Goal: Information Seeking & Learning: Learn about a topic

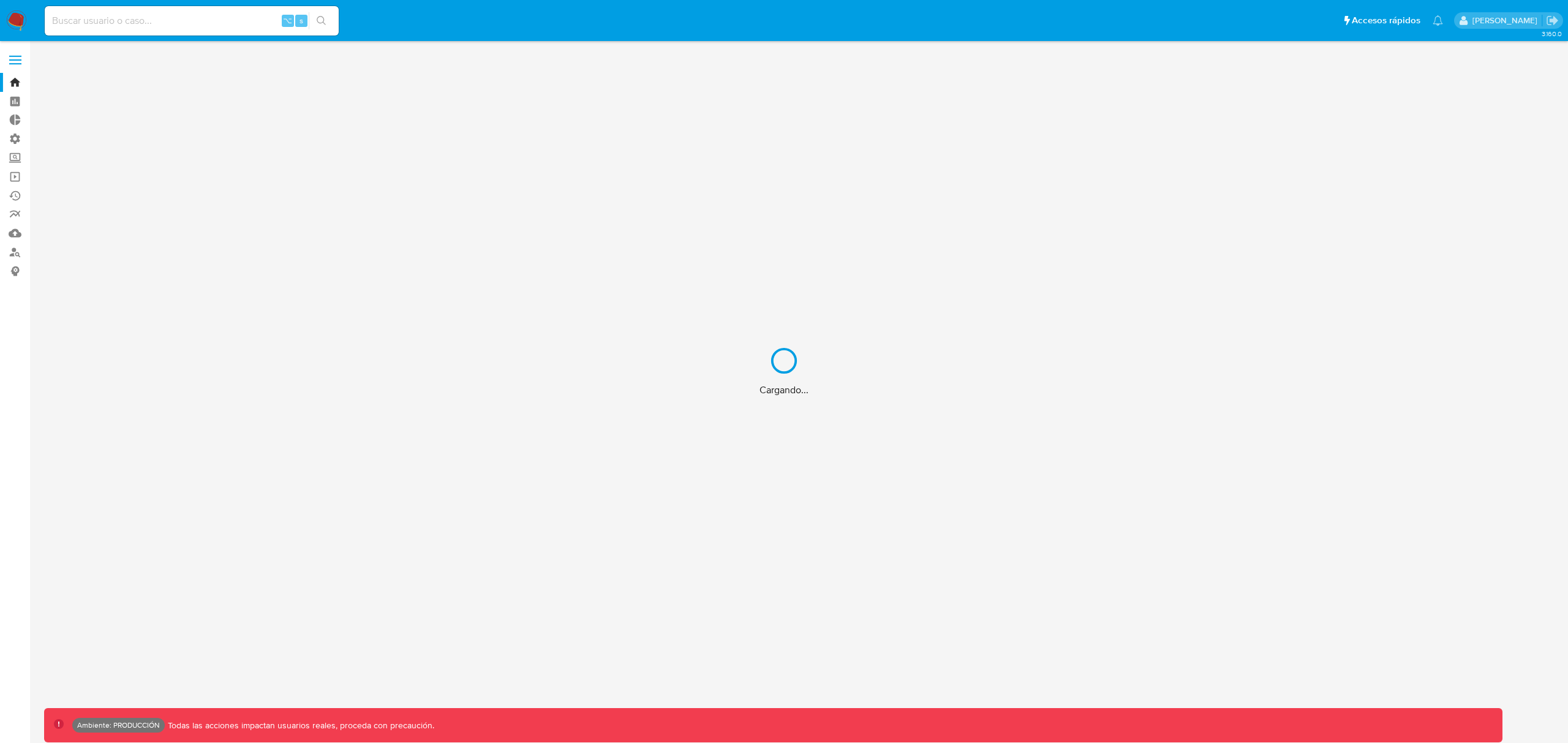
click at [144, 21] on div "Cargando..." at bounding box center [784, 371] width 1568 height 743
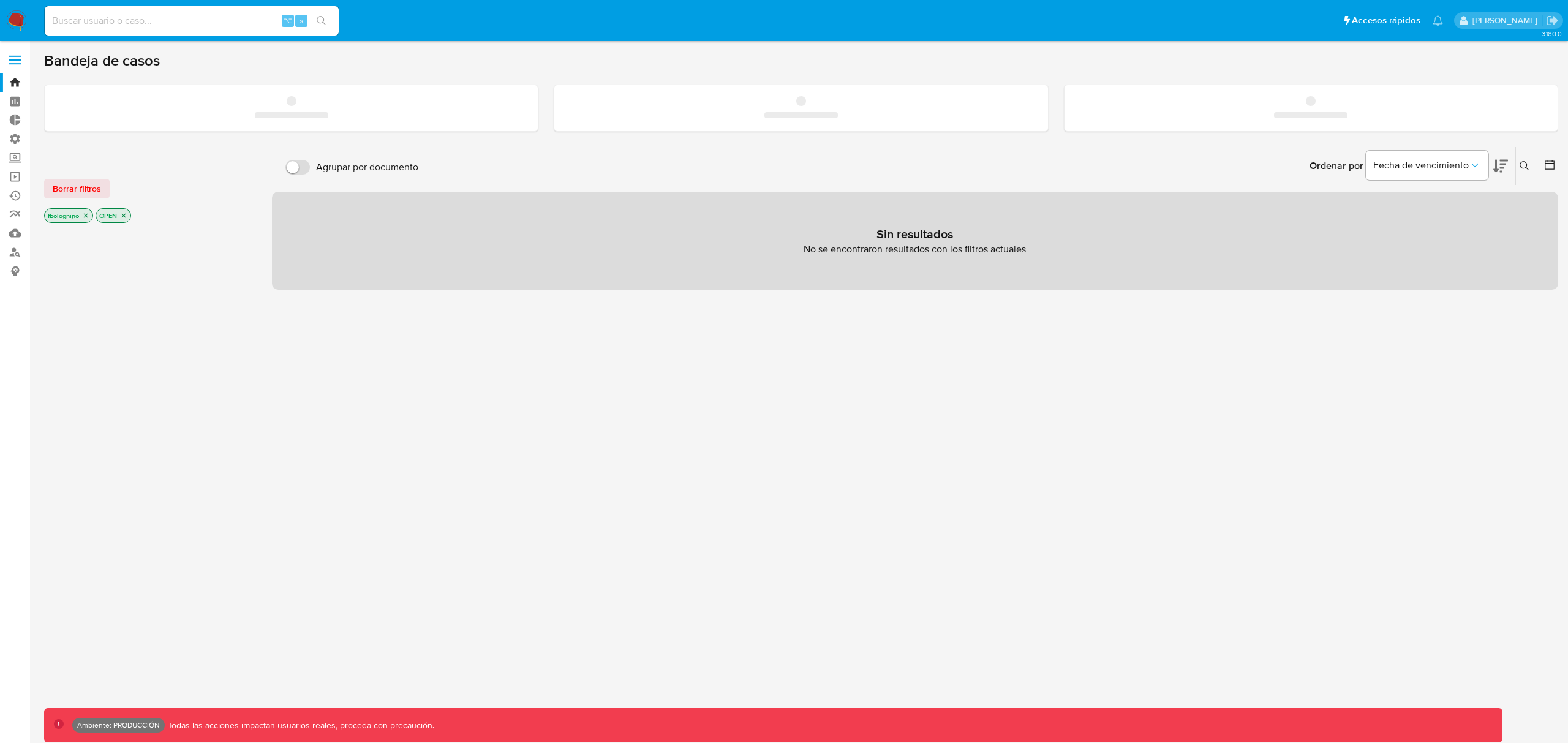
click at [150, 23] on input at bounding box center [191, 21] width 294 height 16
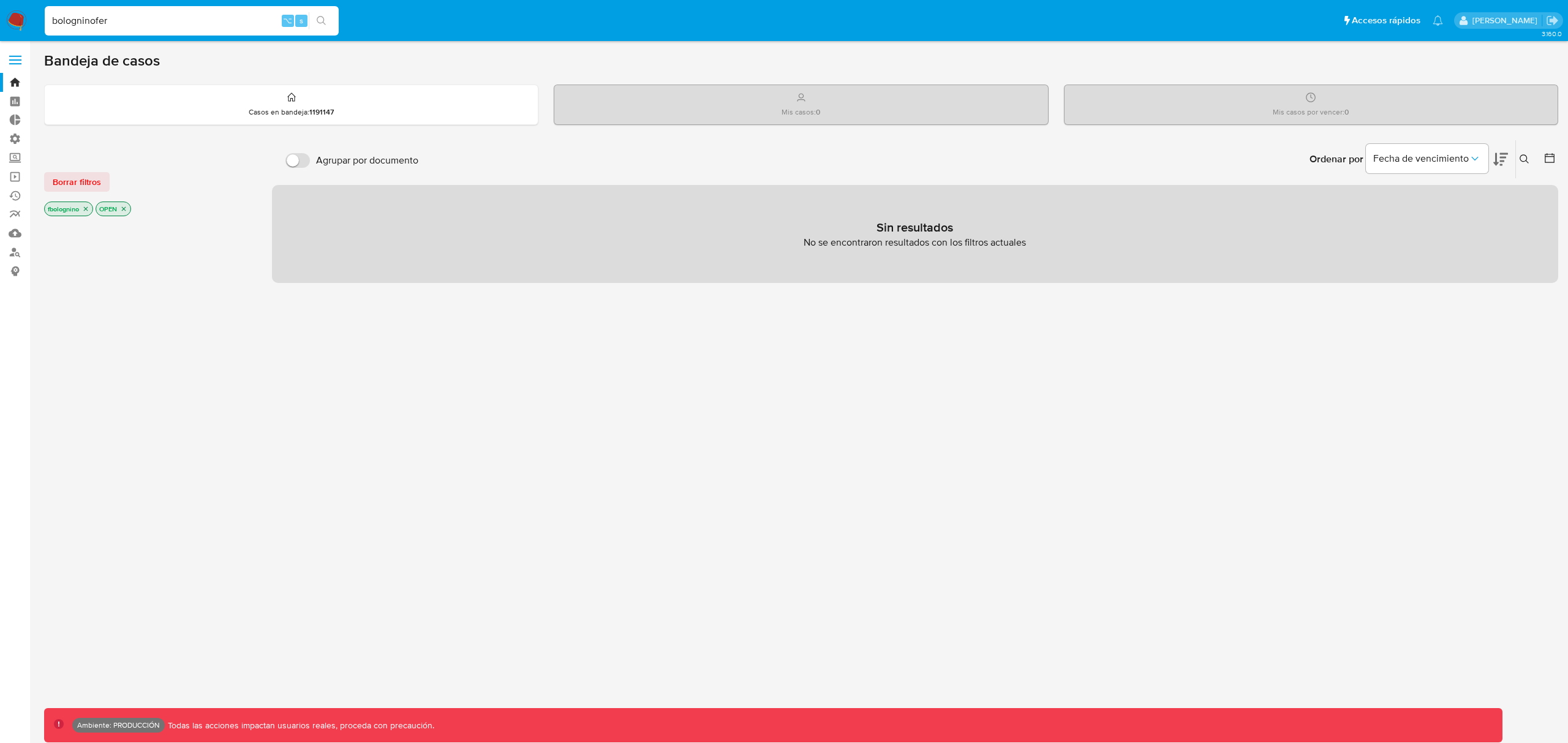
type input "bologninofer"
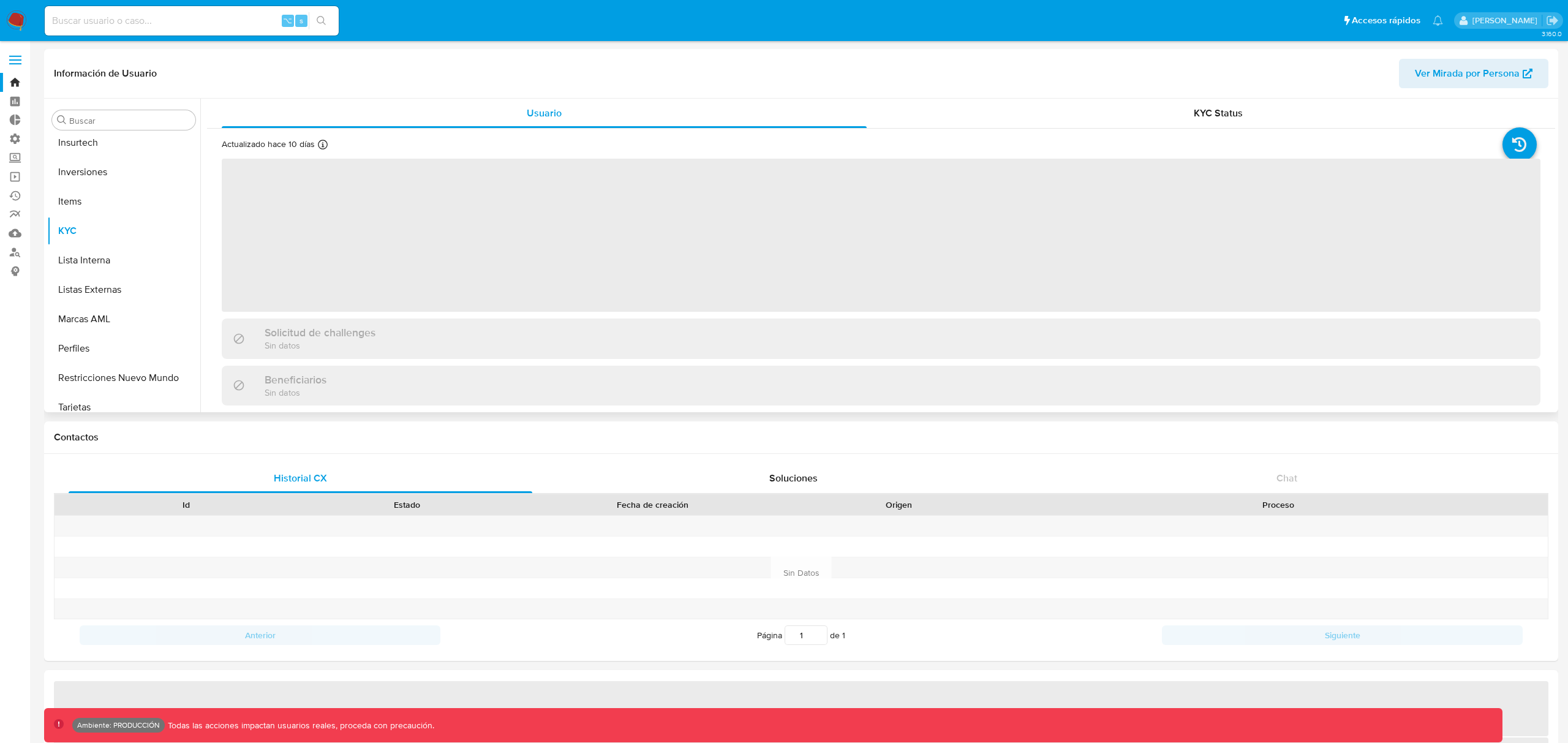
scroll to position [576, 0]
select select "10"
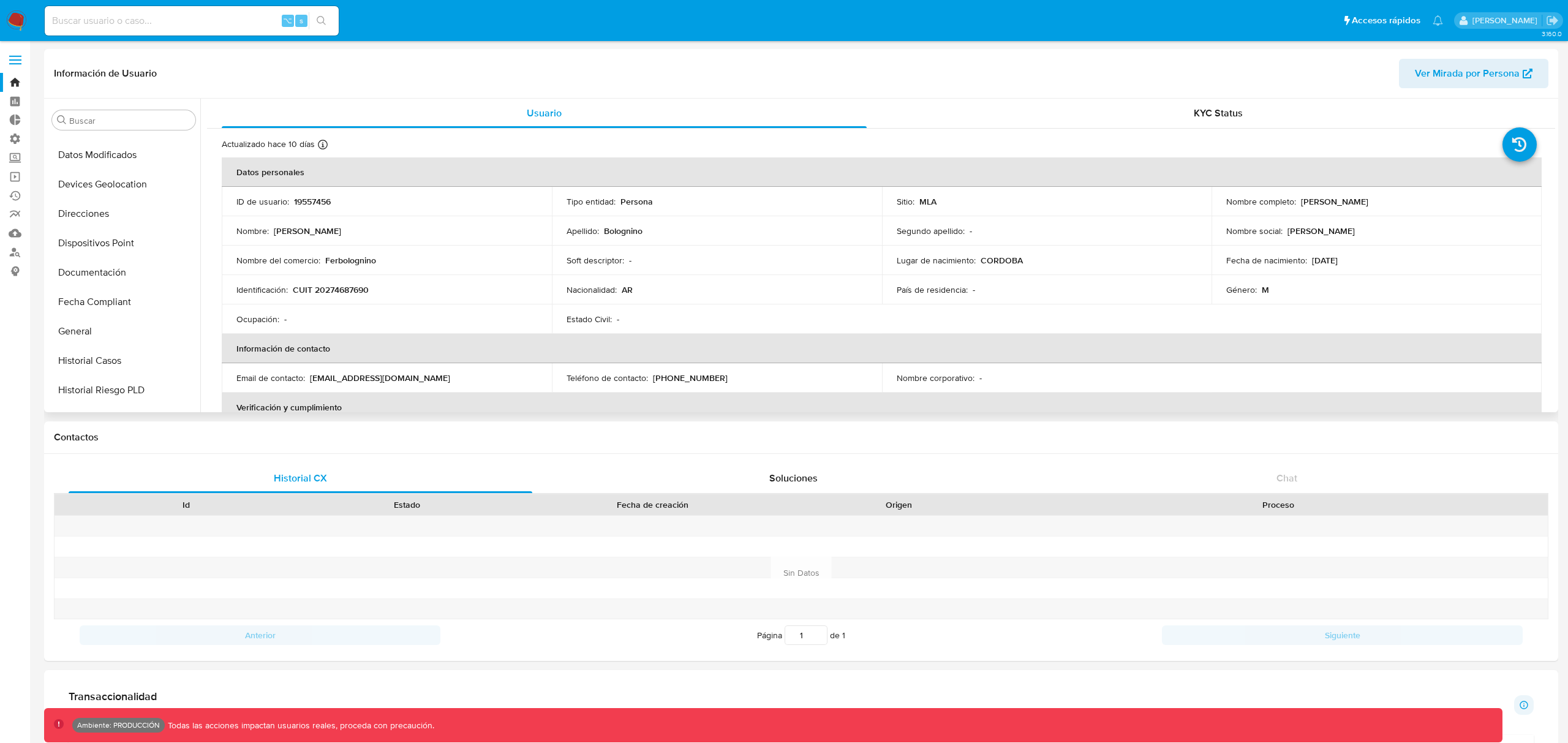
scroll to position [134, 0]
click at [1457, 73] on span "Ver Mirada por Persona" at bounding box center [1467, 73] width 105 height 30
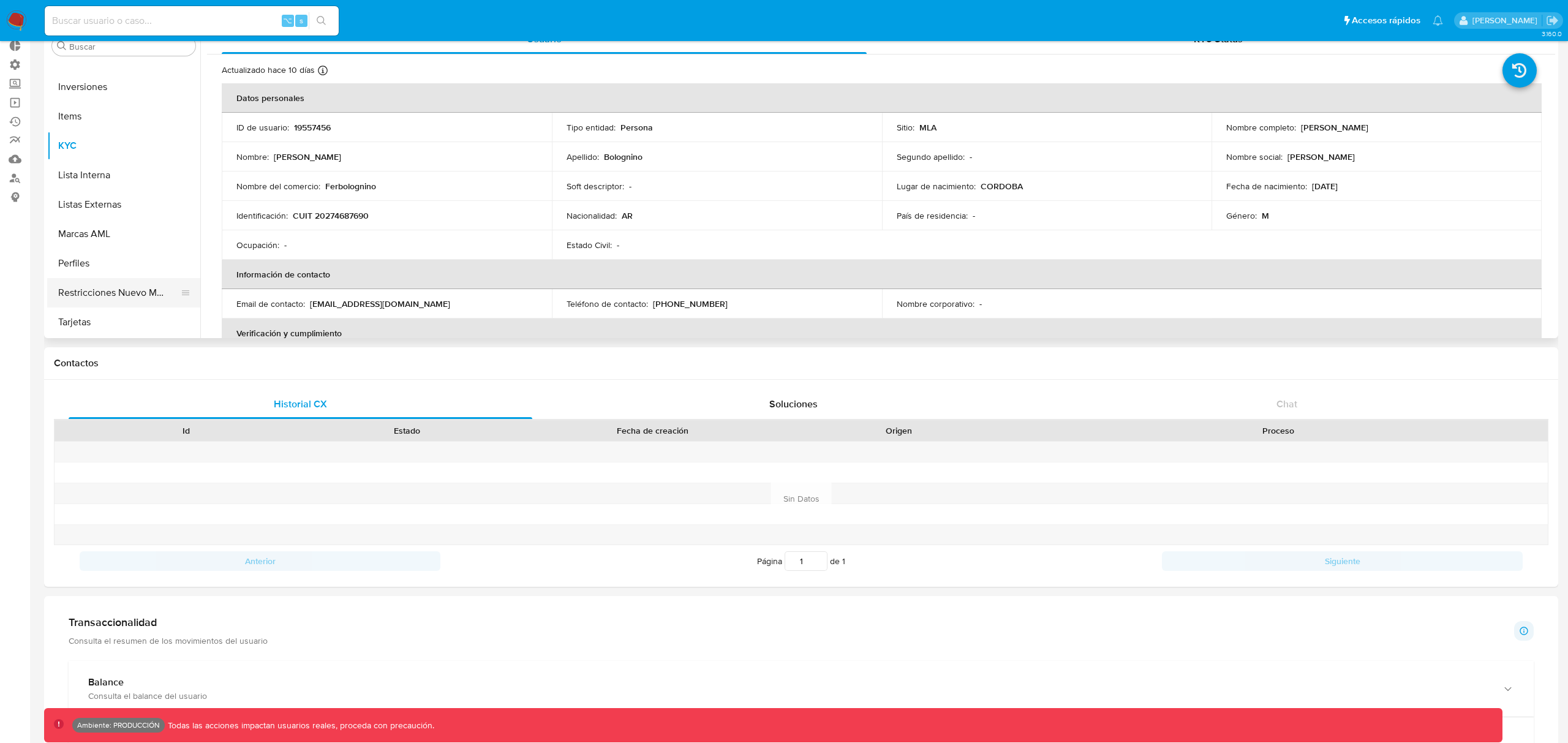
scroll to position [79, 0]
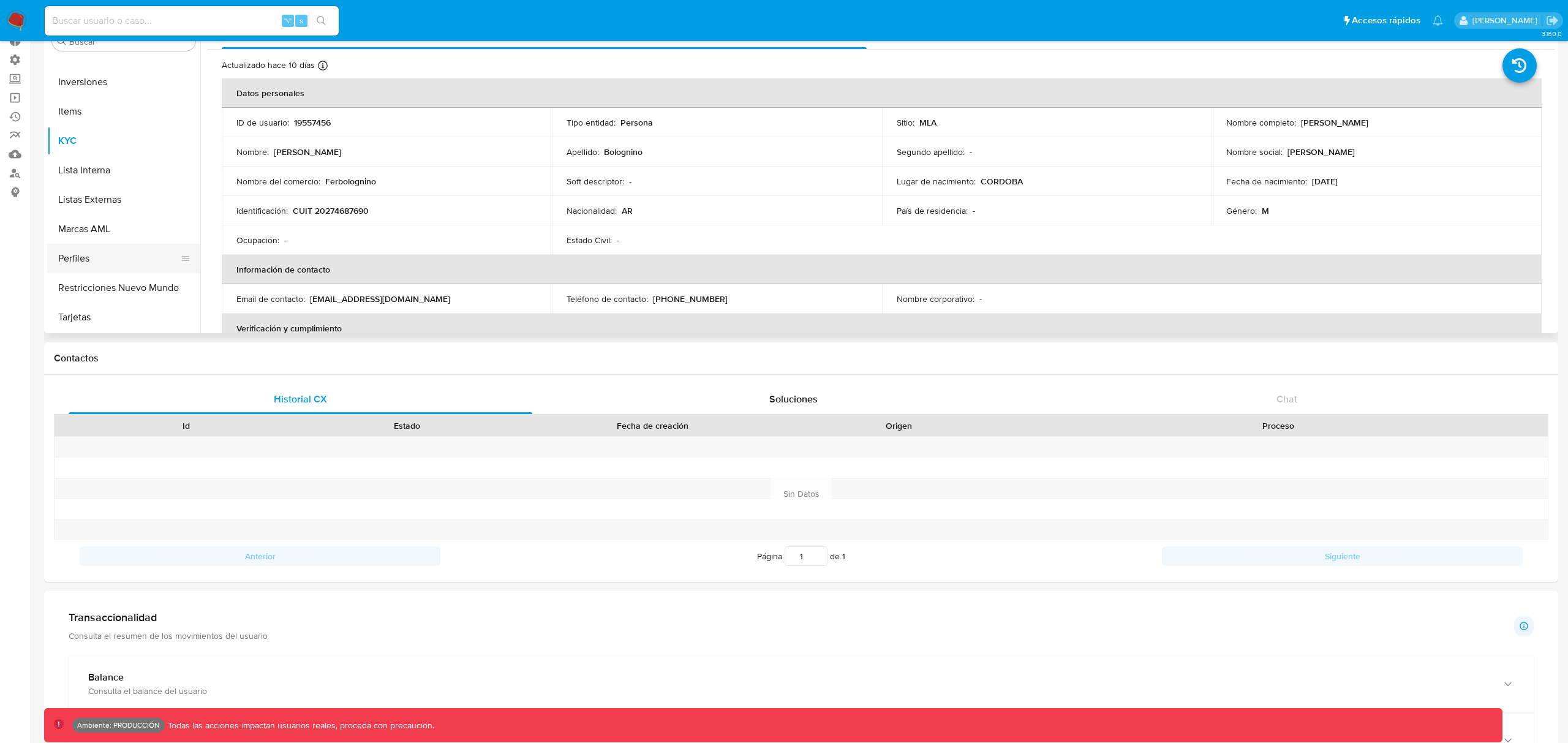
click at [78, 258] on button "Perfiles" at bounding box center [119, 259] width 144 height 30
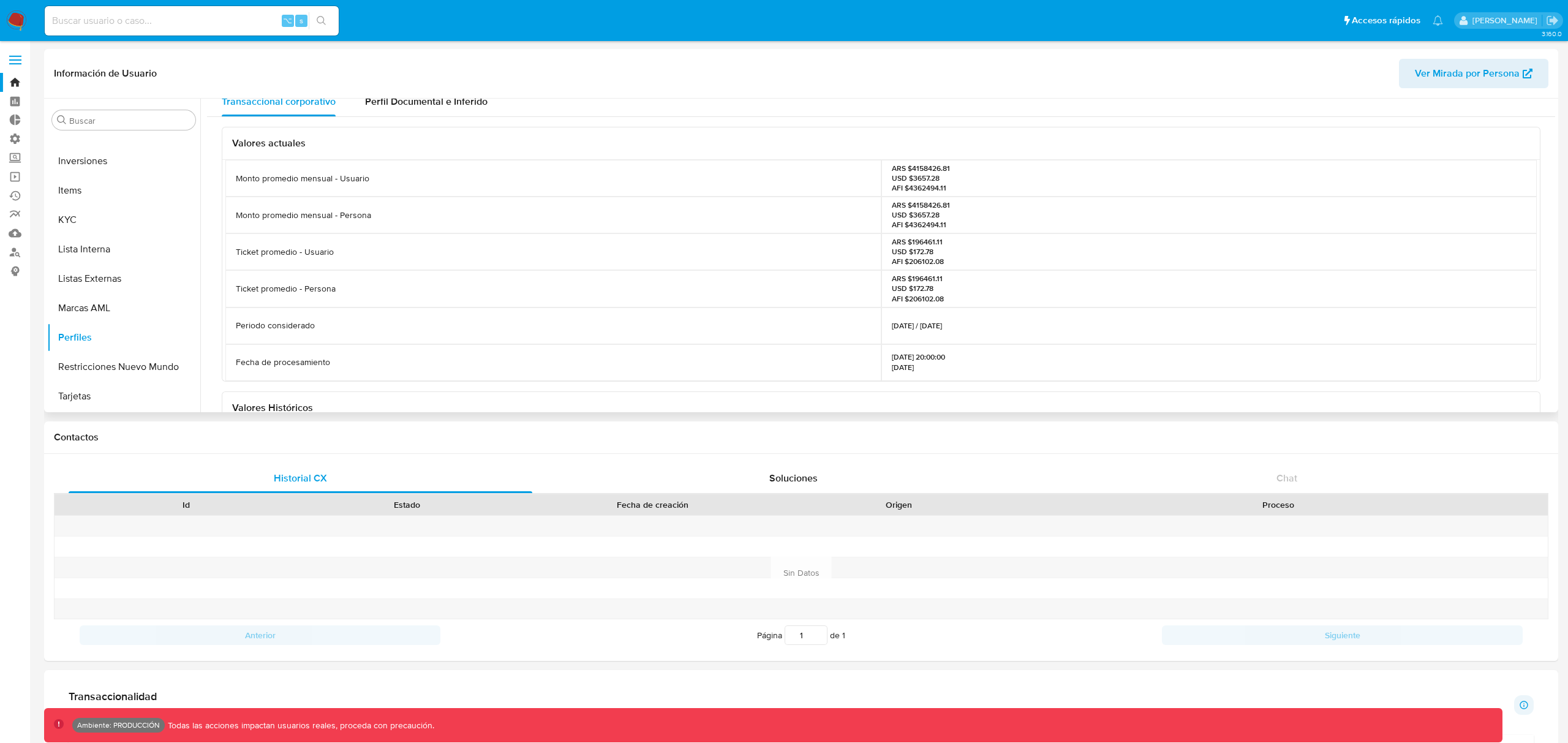
scroll to position [13, 0]
drag, startPoint x: 238, startPoint y: 177, endPoint x: 1129, endPoint y: 191, distance: 891.1
click at [1129, 191] on div "Monto promedio mensual - Usuario ARS $4158426.81 USD $3657.28 AFI $4362494.11" at bounding box center [881, 176] width 1311 height 37
click at [530, 132] on div "Valores actuales" at bounding box center [881, 142] width 1317 height 32
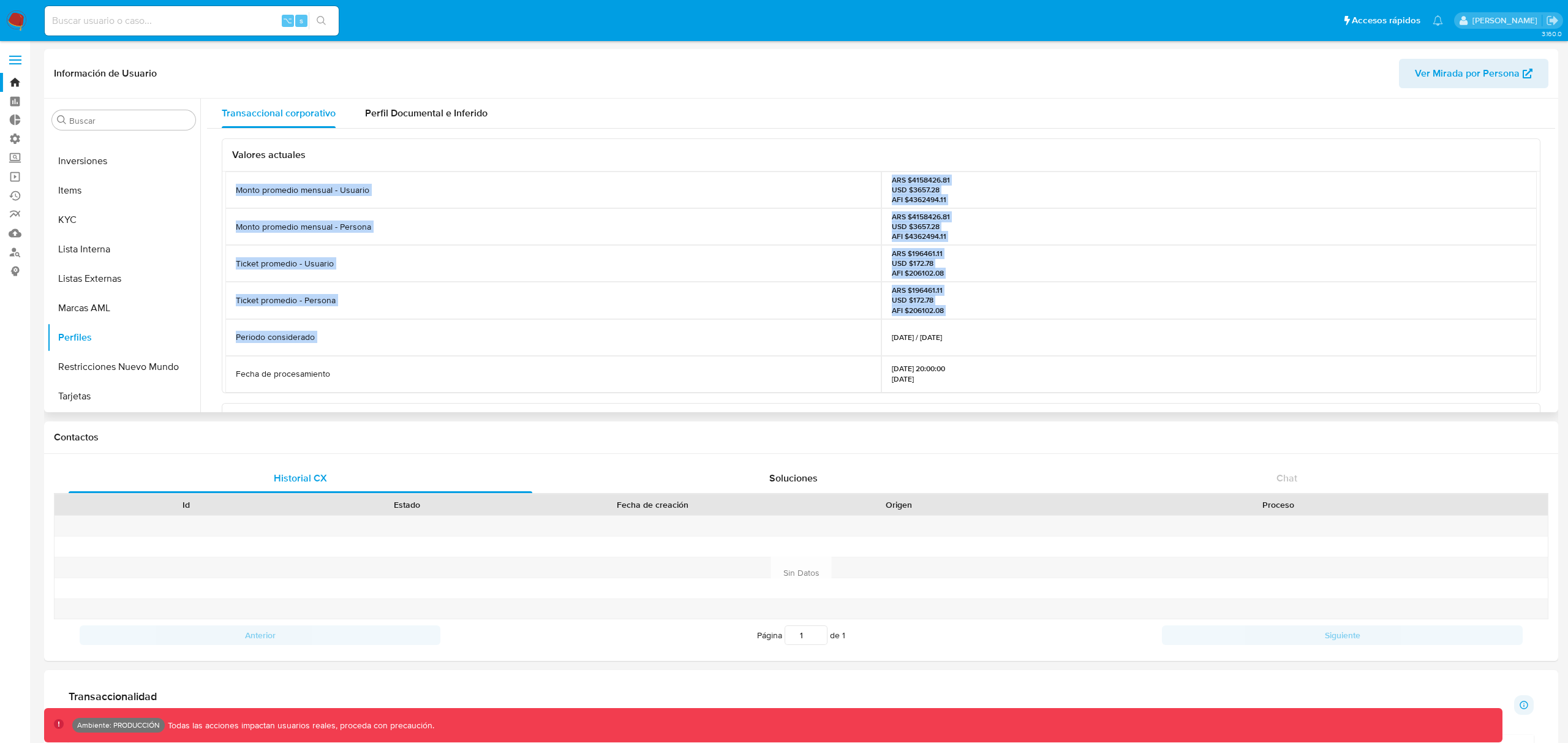
drag, startPoint x: 409, startPoint y: 199, endPoint x: 1039, endPoint y: 322, distance: 641.9
click at [1039, 322] on div "Monto promedio mensual - Usuario ARS $4158426.81 USD $3657.28 AFI $4362494.11 M…" at bounding box center [881, 282] width 1311 height 221
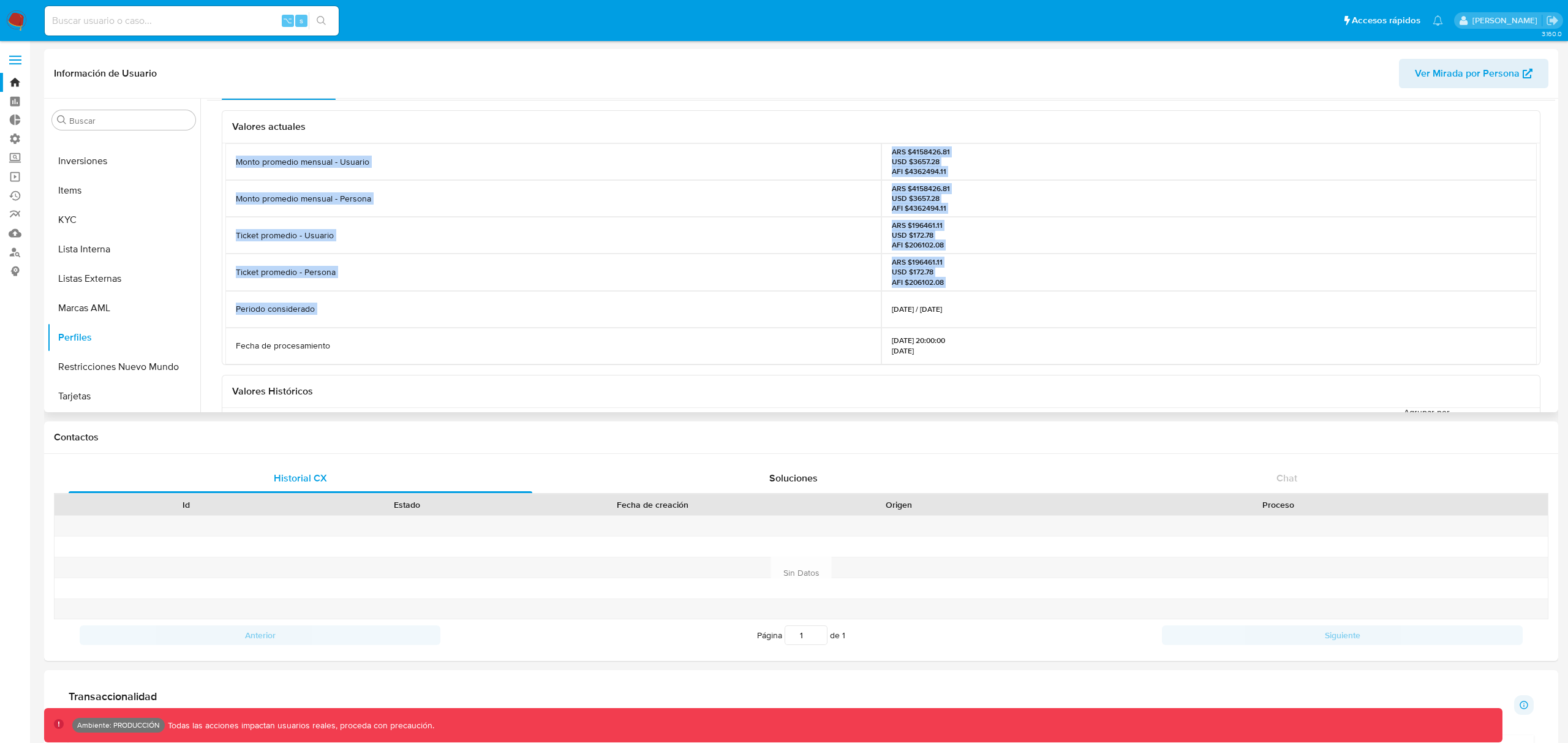
scroll to position [11, 0]
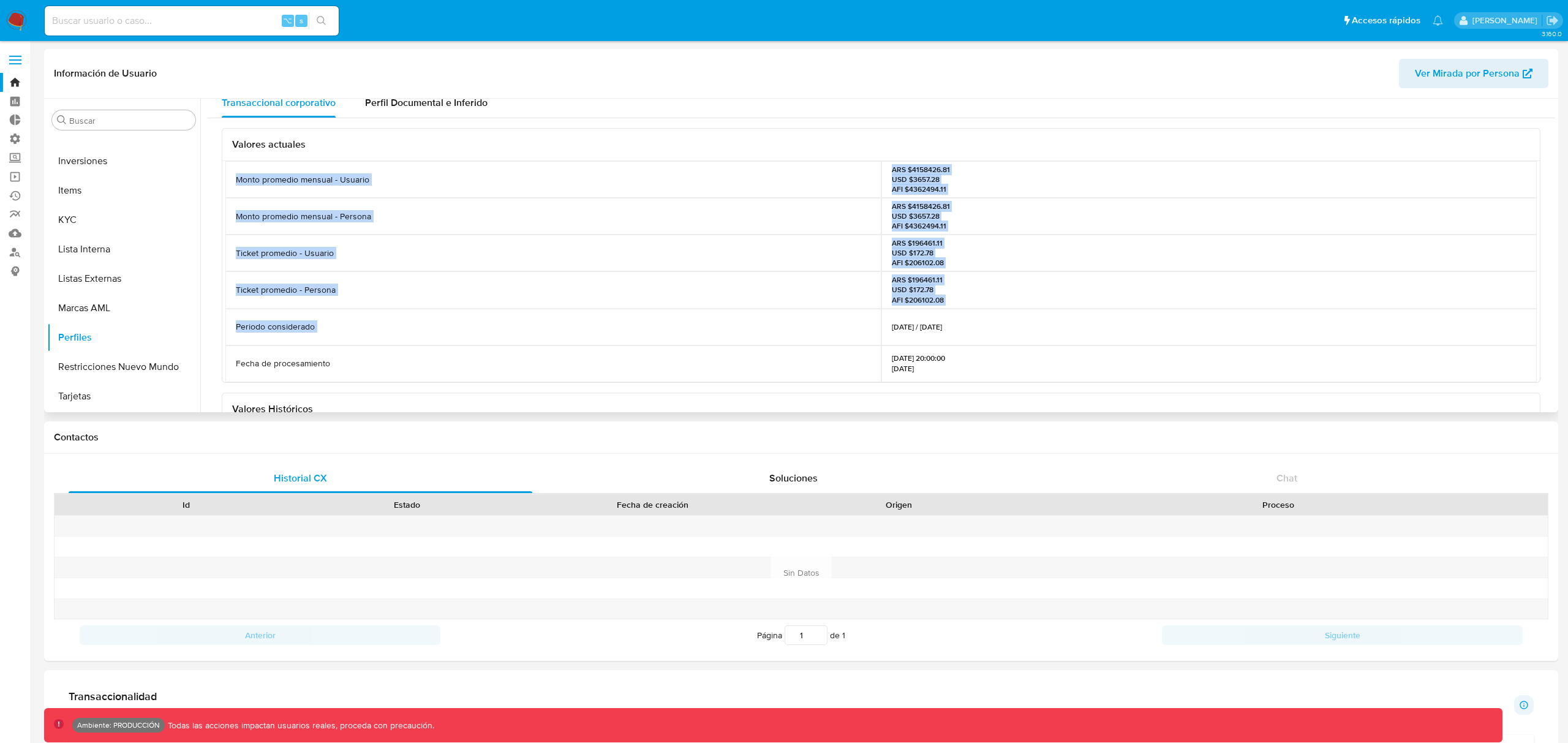
click at [779, 280] on div "Ticket promedio - Persona" at bounding box center [553, 289] width 656 height 37
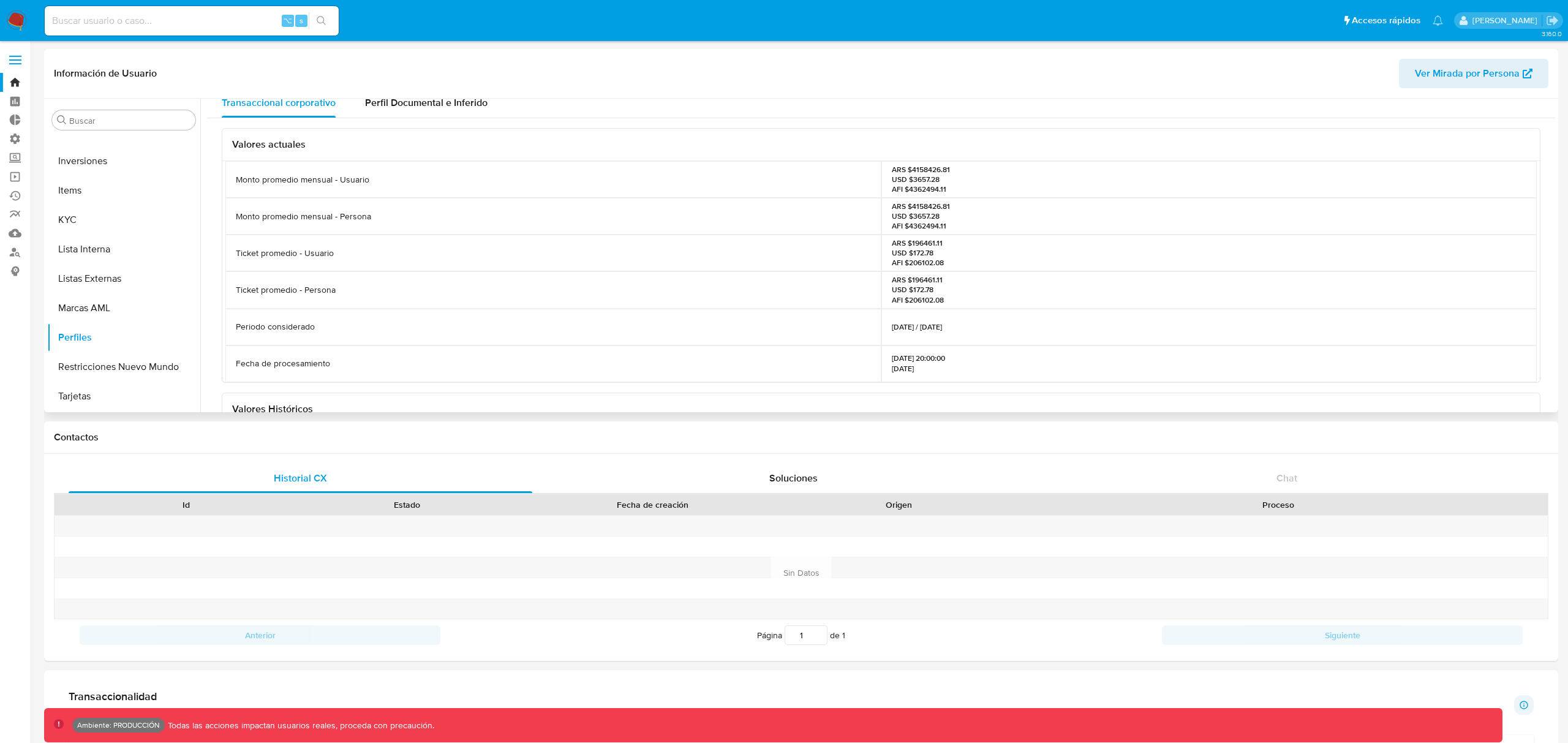
click at [907, 170] on p "ARS $4158426.81 USD $3657.28 AFI $4362494.11" at bounding box center [921, 180] width 59 height 30
click at [906, 170] on p "ARS $4158426.81 USD $3657.28 AFI $4362494.11" at bounding box center [921, 180] width 59 height 30
click at [906, 175] on p "ARS $4158426.81 USD $3657.28 AFI $4362494.11" at bounding box center [921, 180] width 59 height 30
drag, startPoint x: 235, startPoint y: 177, endPoint x: 1062, endPoint y: 195, distance: 827.2
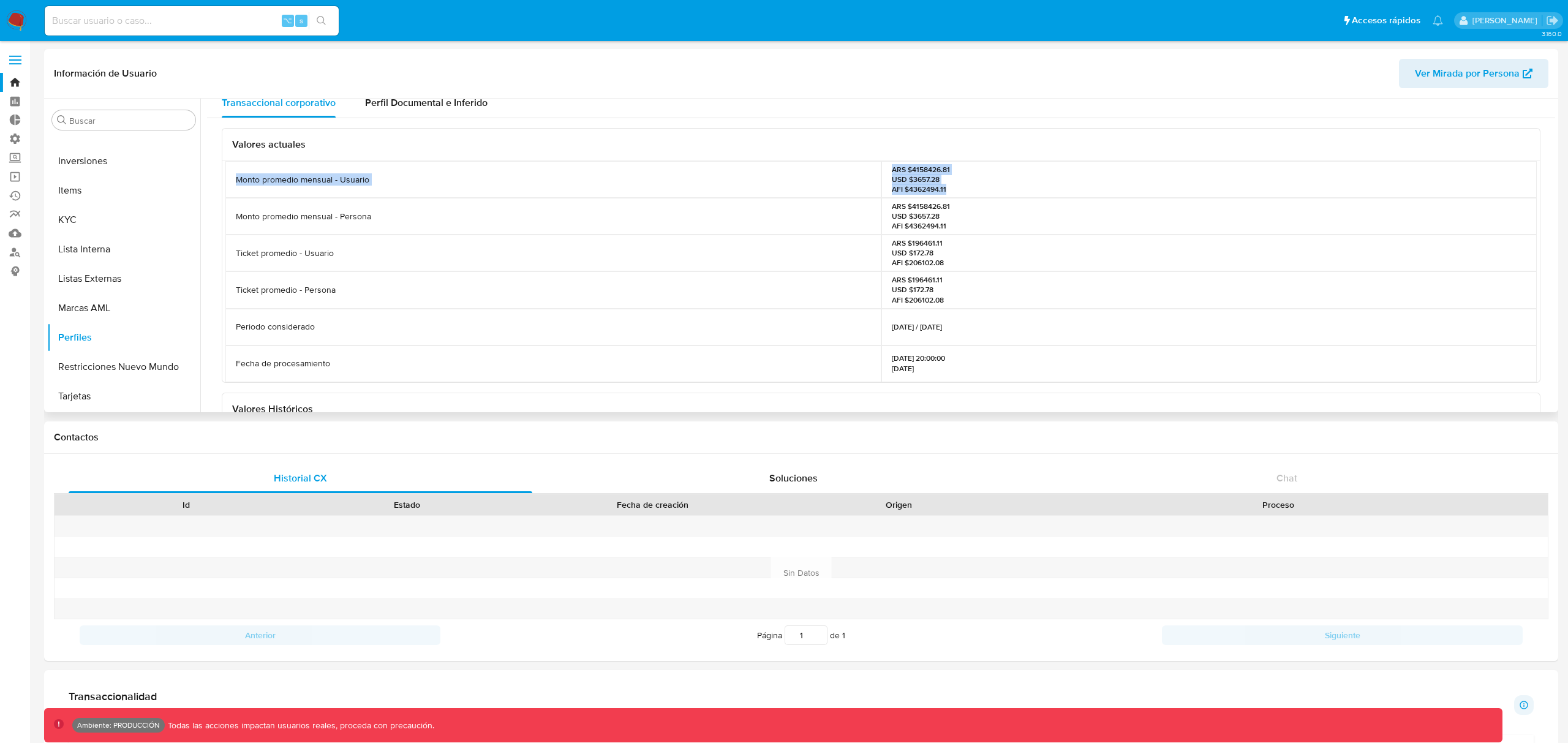
click at [1062, 195] on div "Monto promedio mensual - Usuario ARS $4158426.81 USD $3657.28 AFI $4362494.11" at bounding box center [881, 179] width 1311 height 37
click at [906, 166] on p "ARS $4158426.81 USD $3657.28 AFI $4362494.11" at bounding box center [921, 180] width 59 height 30
click at [911, 194] on p "ARS $4158426.81 USD $3657.28 AFI $4362494.11" at bounding box center [921, 180] width 59 height 30
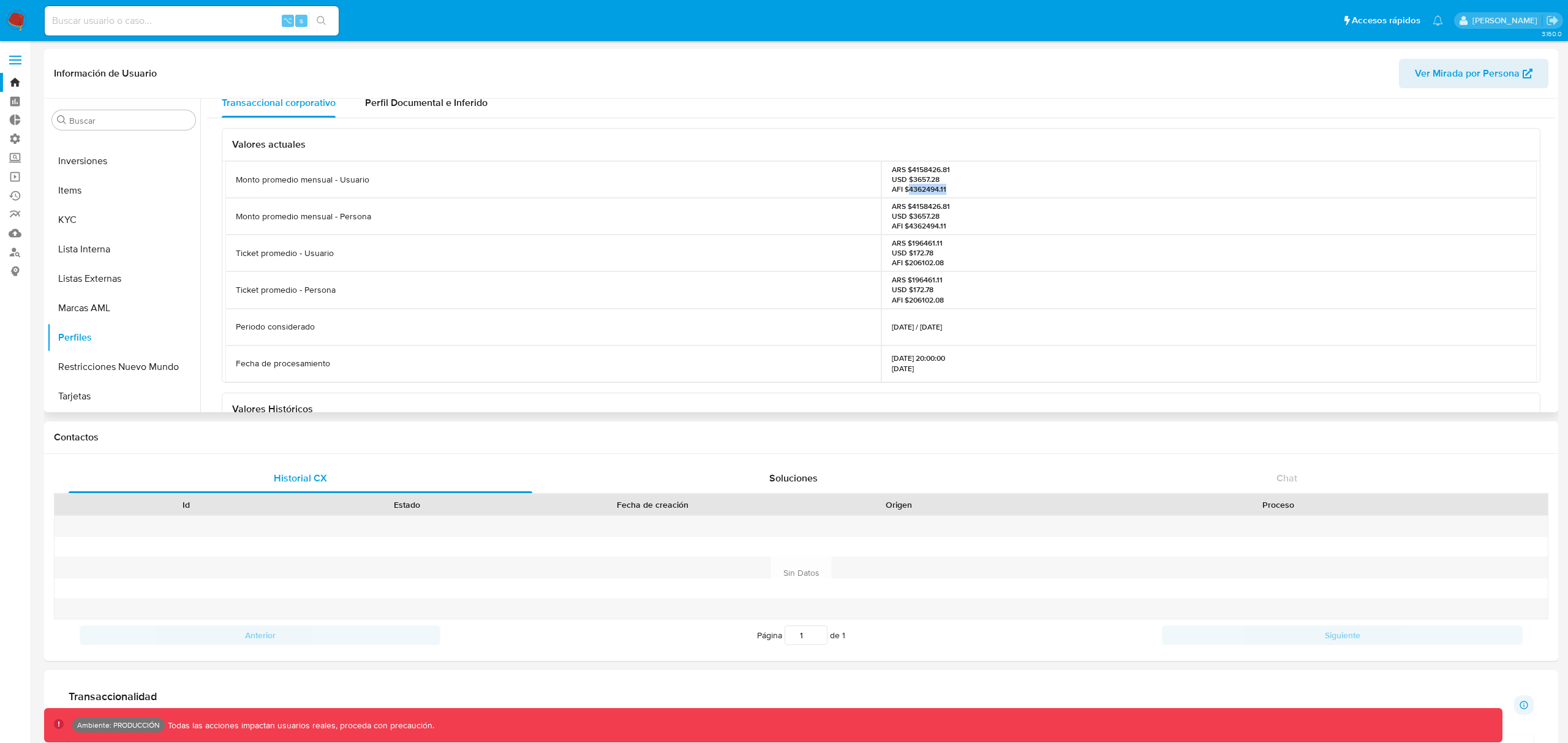
click at [911, 193] on p "ARS $4158426.81 USD $3657.28 AFI $4362494.11" at bounding box center [921, 180] width 59 height 30
click at [927, 165] on p "ARS $4158426.81 USD $3657.28 AFI $4362494.11" at bounding box center [921, 180] width 59 height 30
click at [925, 169] on p "ARS $4158426.81 USD $3657.28 AFI $4362494.11" at bounding box center [921, 180] width 59 height 30
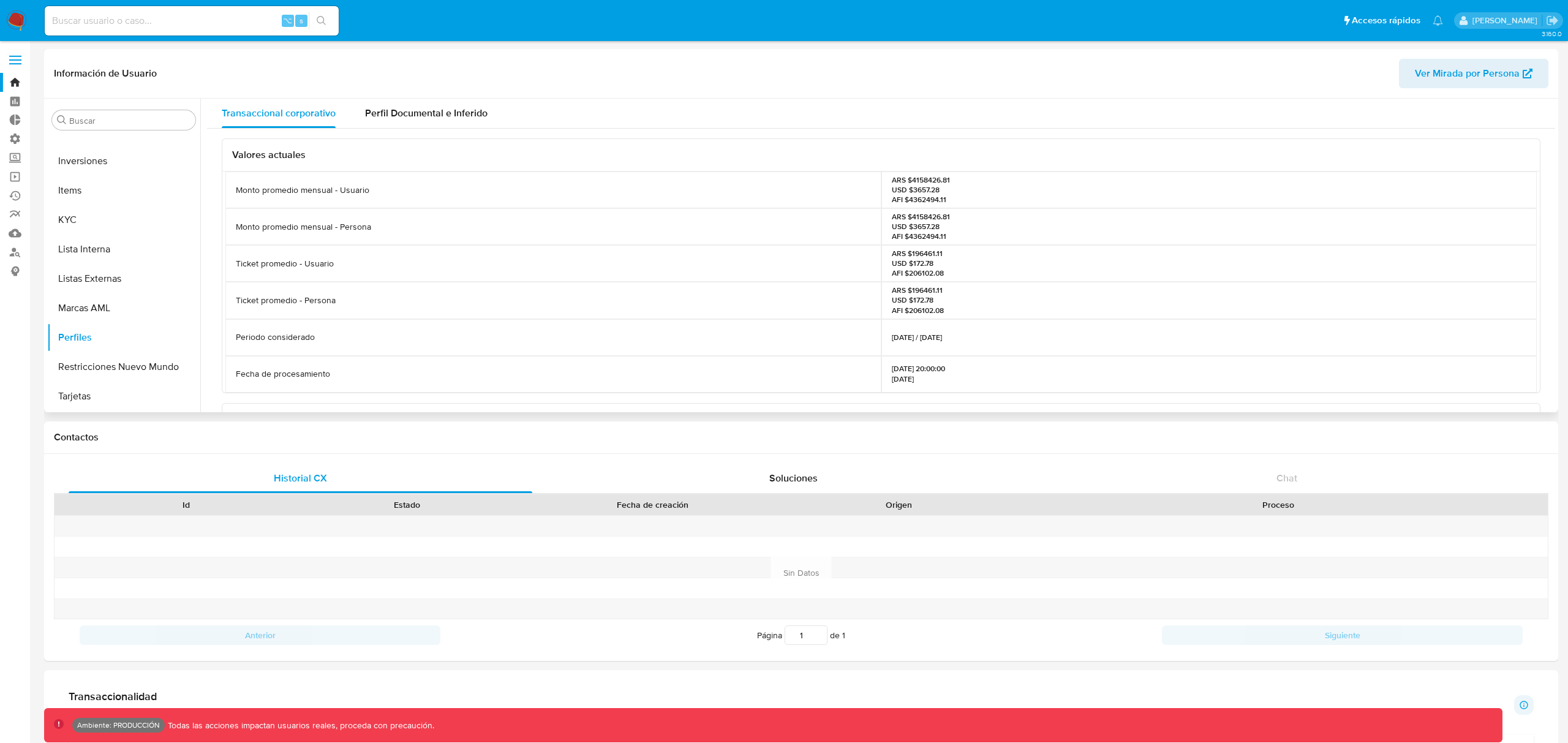
click at [906, 182] on p "ARS $4158426.81 USD $3657.28 AFI $4362494.11" at bounding box center [921, 190] width 59 height 30
click at [908, 192] on p "ARS $4158426.81 USD $3657.28 AFI $4362494.11" at bounding box center [921, 190] width 59 height 30
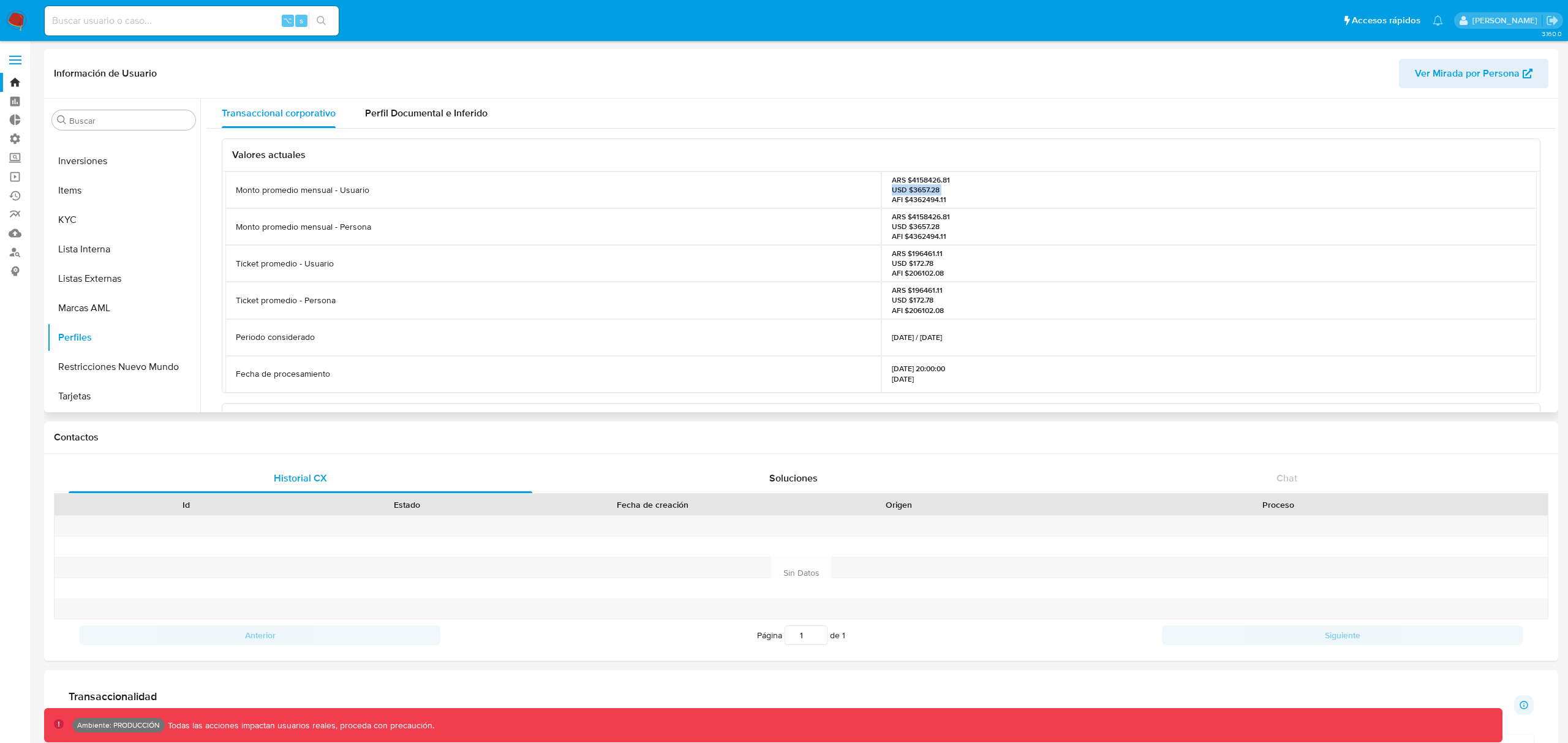
click at [908, 192] on p "ARS $4158426.81 USD $3657.28 AFI $4362494.11" at bounding box center [921, 190] width 59 height 30
click at [912, 199] on p "ARS $4158426.81 USD $3657.28 AFI $4362494.11" at bounding box center [921, 190] width 59 height 30
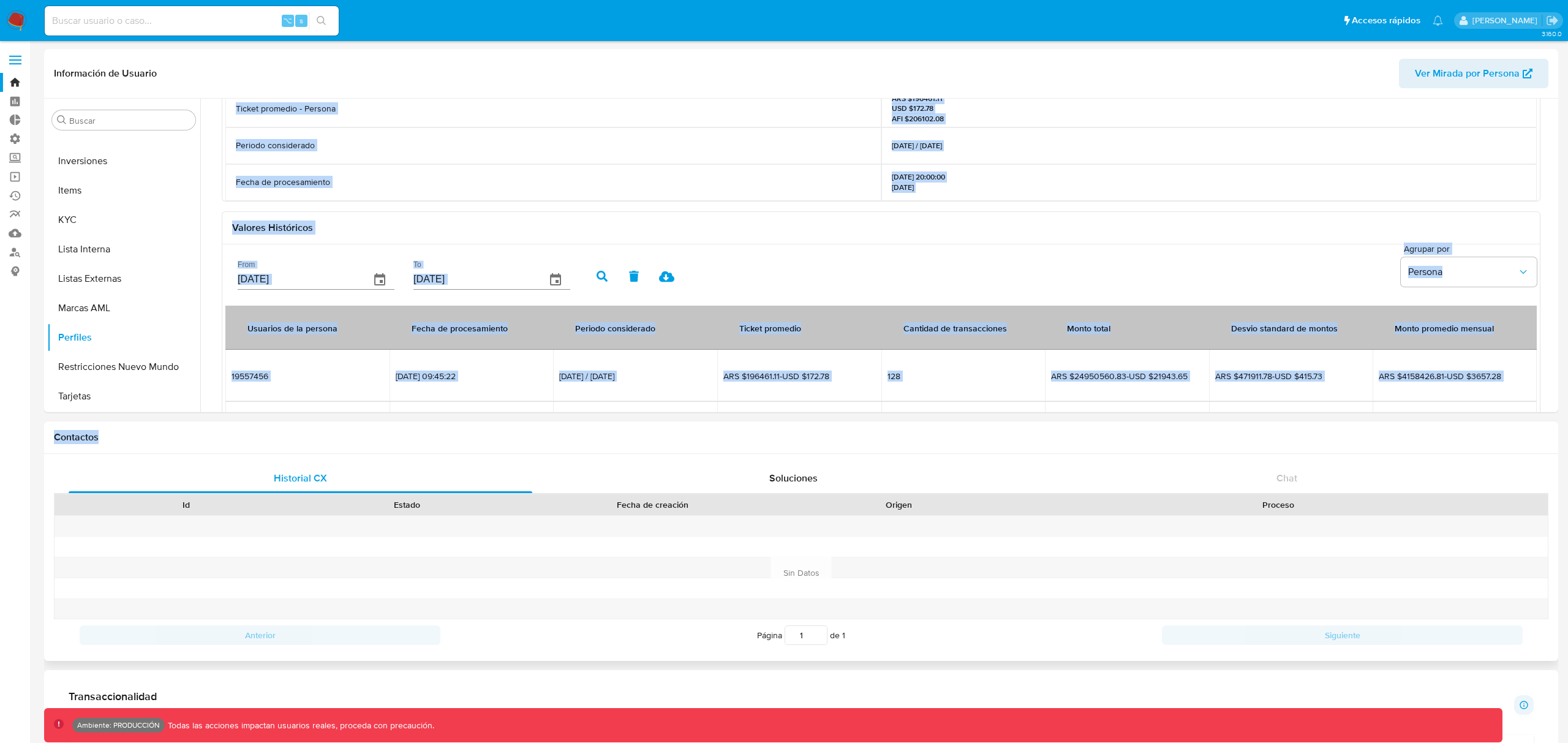
scroll to position [250, 0]
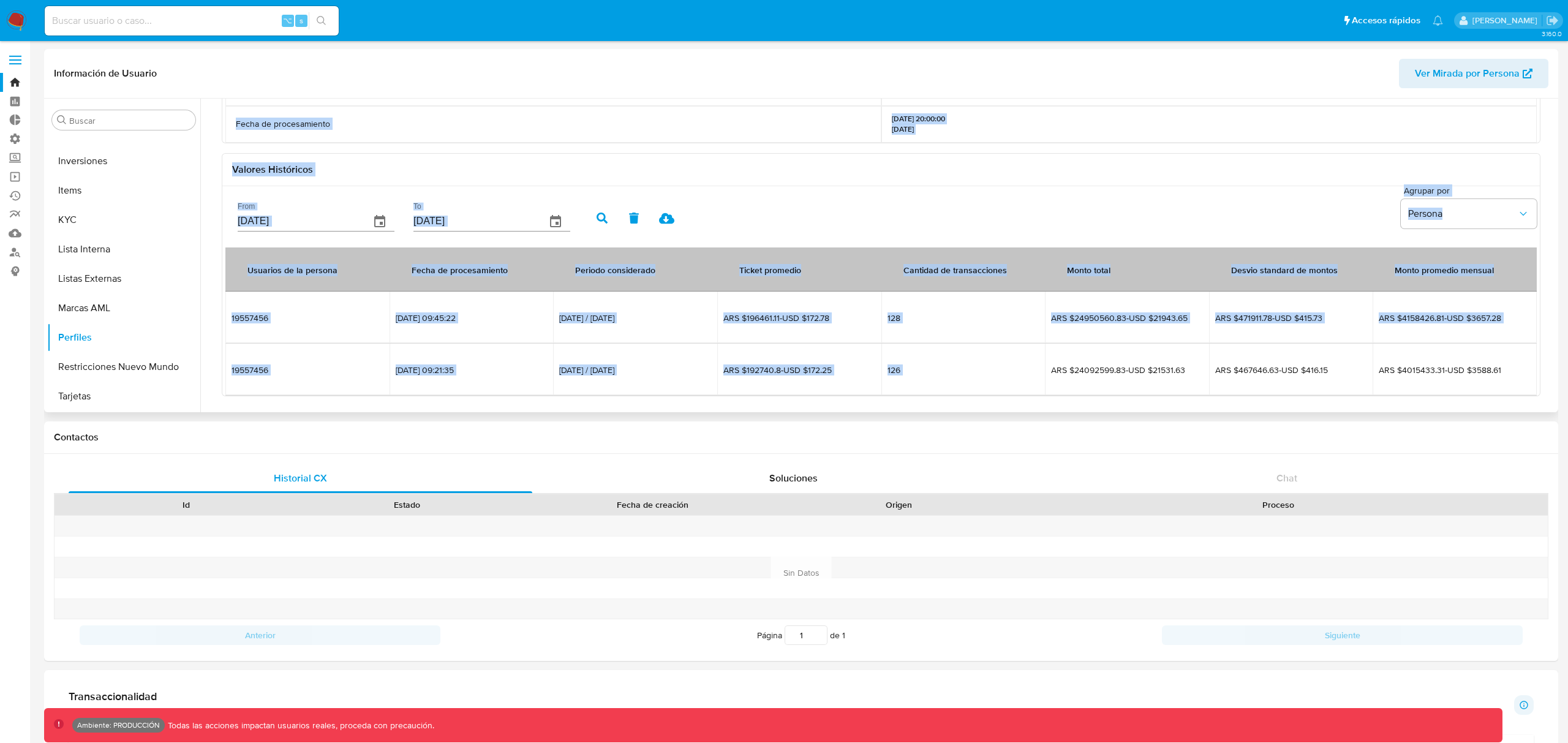
drag, startPoint x: 257, startPoint y: 161, endPoint x: 1061, endPoint y: 358, distance: 827.8
click at [1061, 358] on div "Valores actuales Monto promedio mensual - Usuario ARS $4158426.81 USD $3657.28 …" at bounding box center [881, 143] width 1319 height 508
click at [897, 232] on div "From 22/06/2025 To 19/09/2025" at bounding box center [808, 216] width 1165 height 49
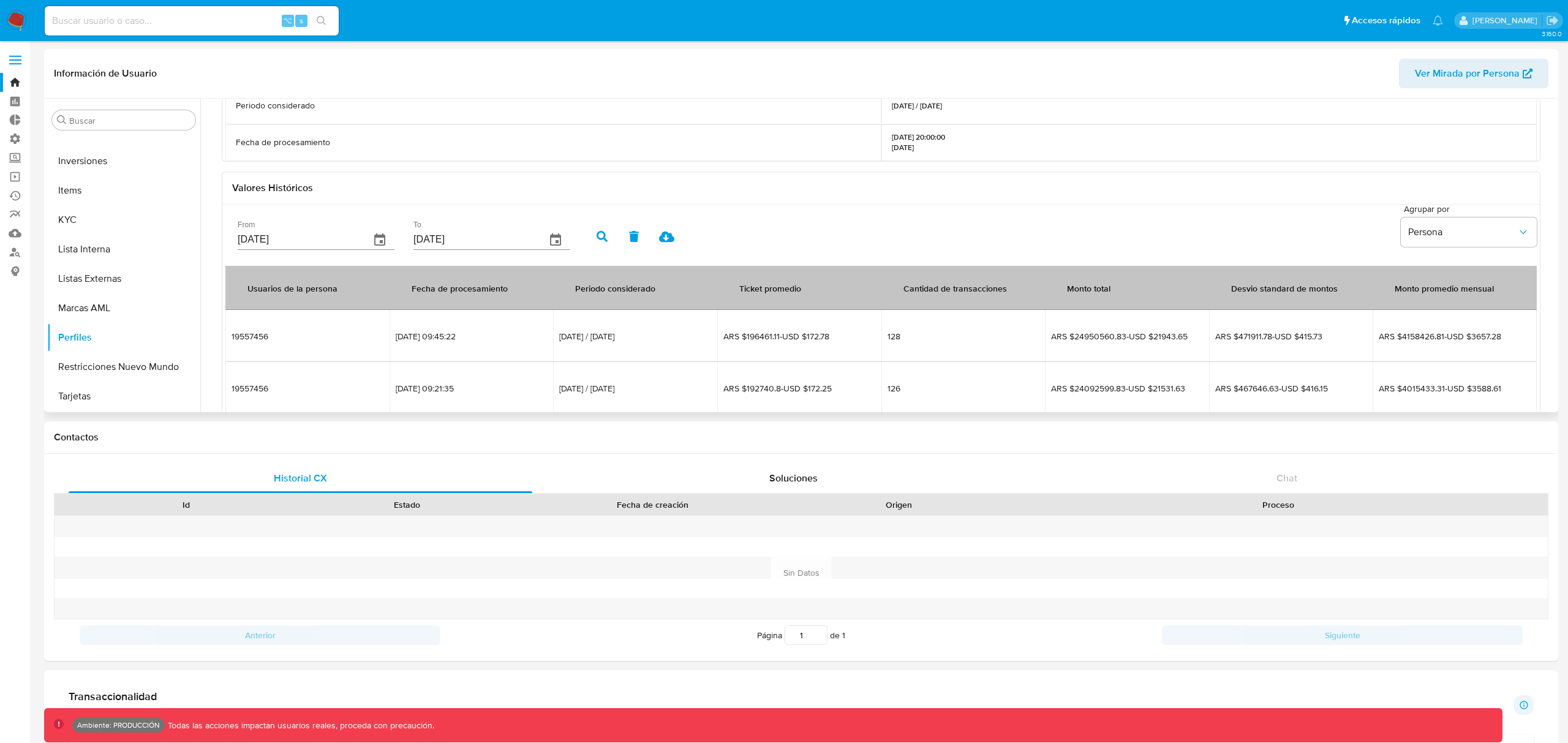
scroll to position [234, 0]
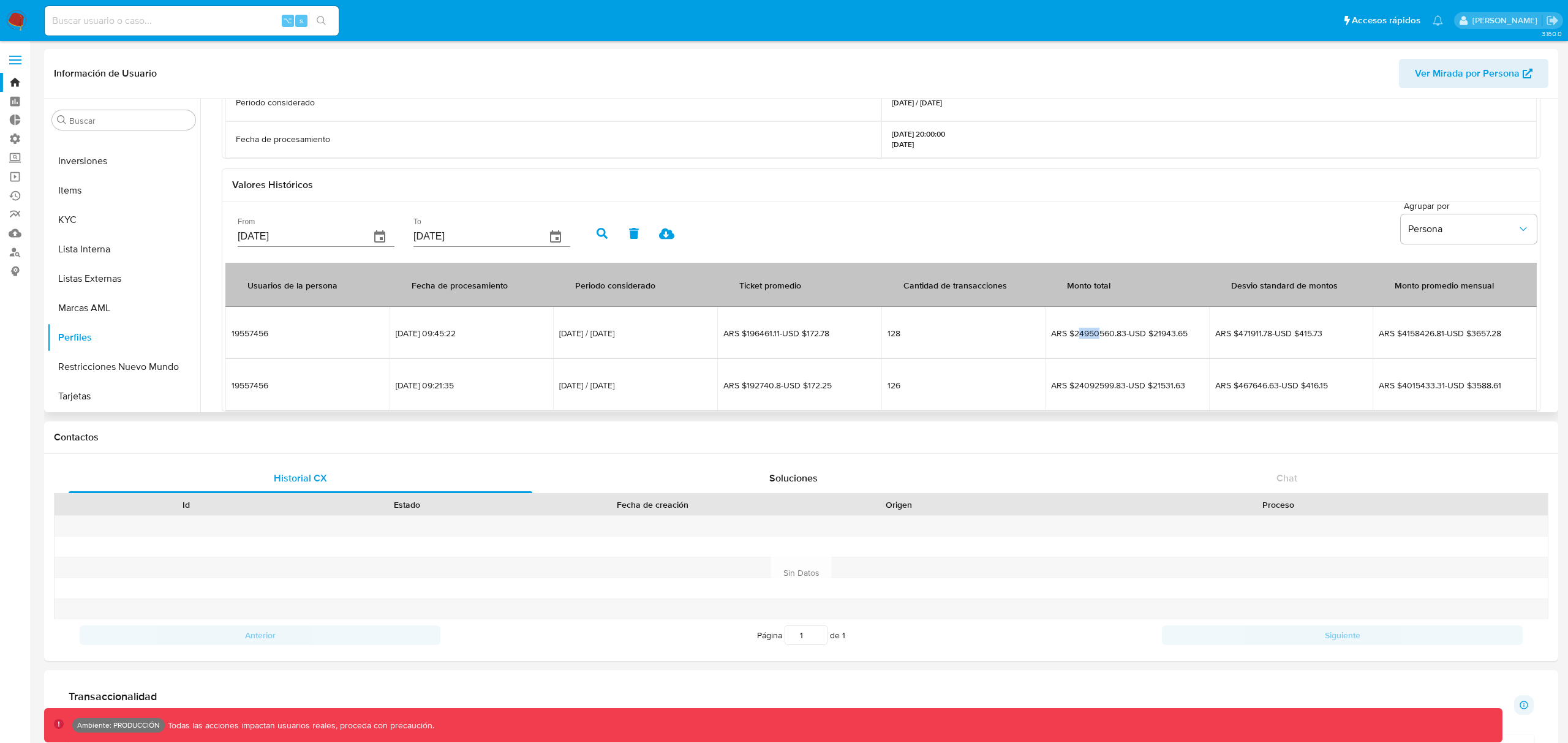
drag, startPoint x: 1099, startPoint y: 334, endPoint x: 1079, endPoint y: 335, distance: 20.0
click at [1079, 335] on span "ARS $24950560.83-USD $21943.65" at bounding box center [1127, 332] width 152 height 11
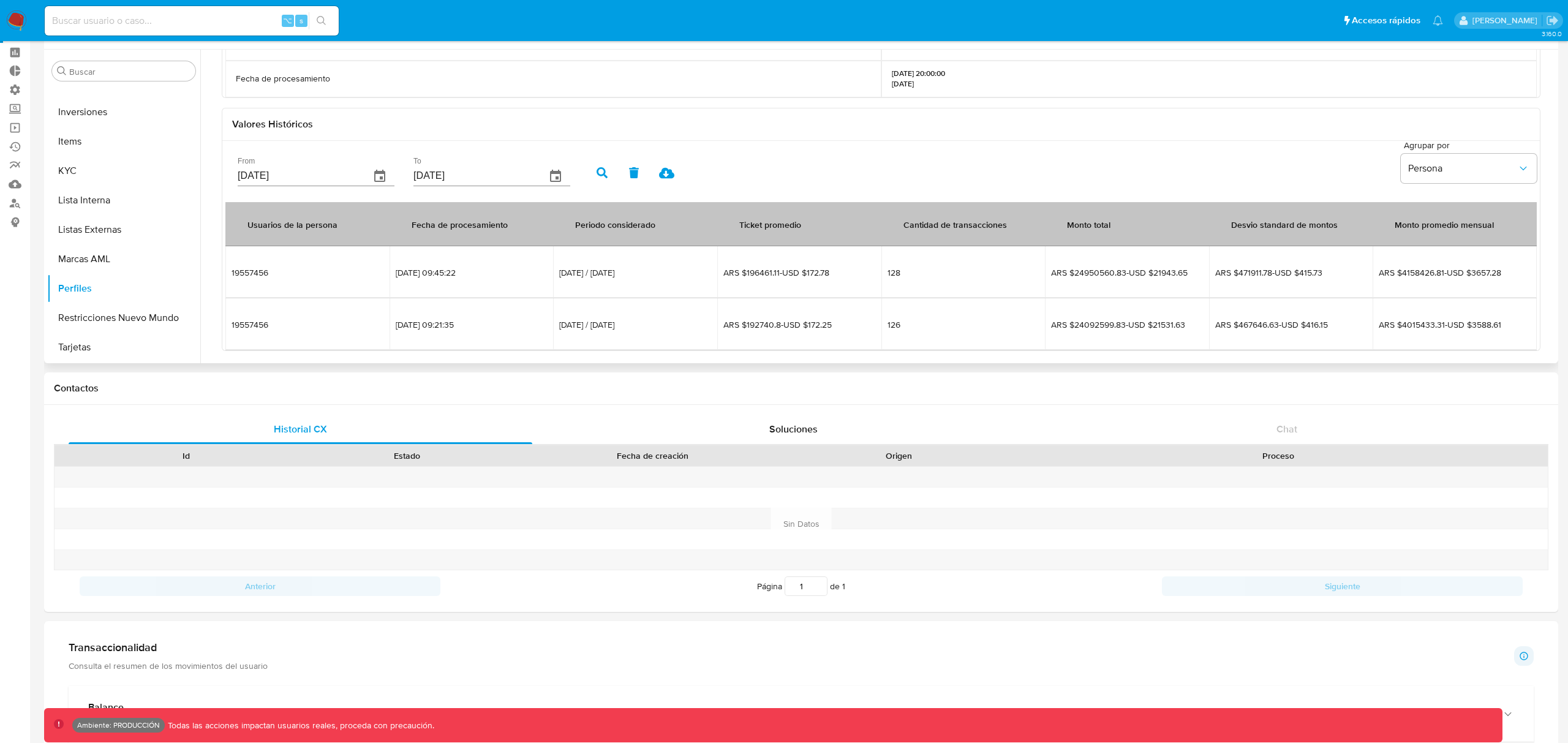
scroll to position [250, 0]
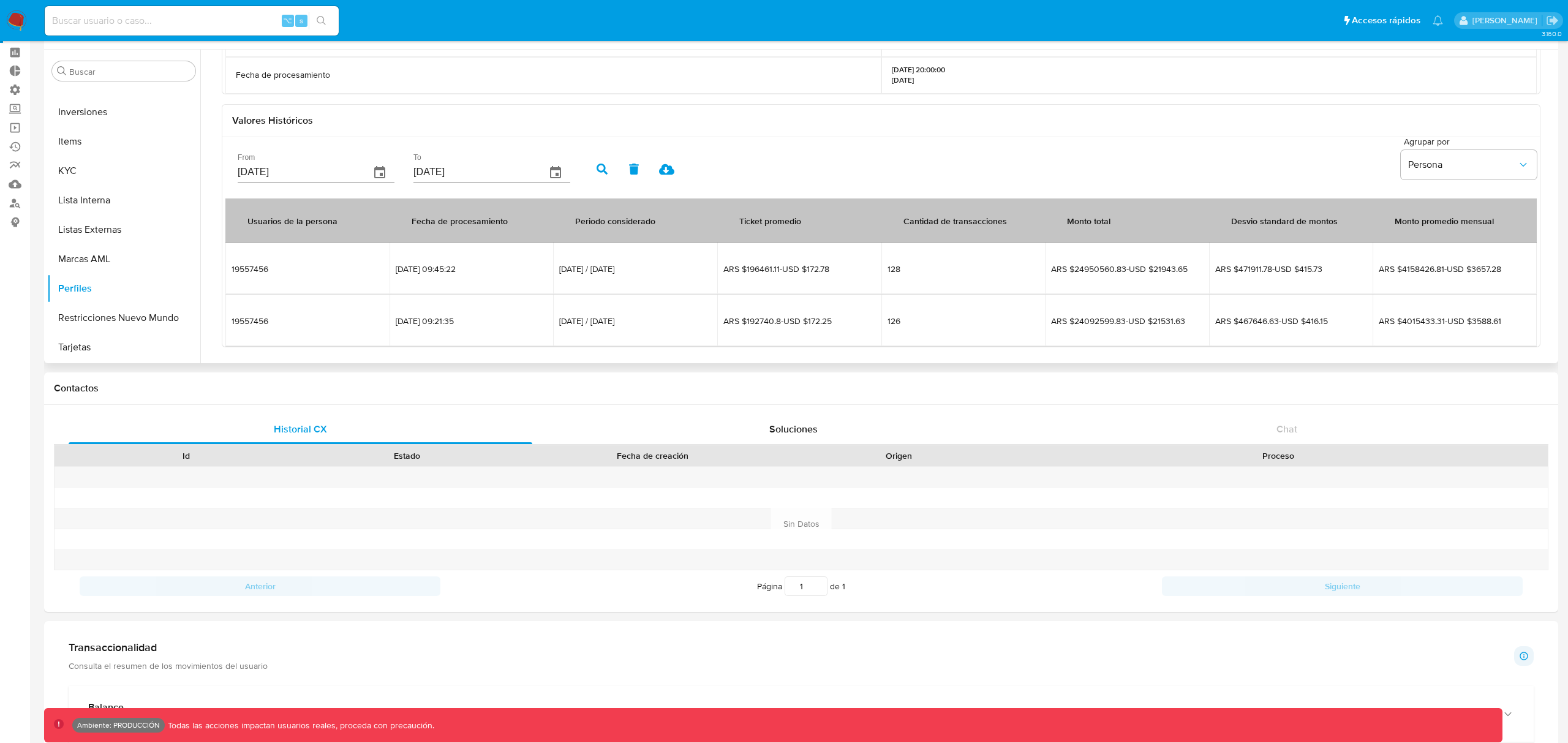
drag, startPoint x: 398, startPoint y: 269, endPoint x: 479, endPoint y: 268, distance: 81.0
click at [478, 268] on span "02/09/2025 09:45:22" at bounding box center [472, 268] width 152 height 11
click at [482, 268] on span "02/09/2025 09:45:22" at bounding box center [472, 268] width 152 height 11
drag, startPoint x: 228, startPoint y: 270, endPoint x: 286, endPoint y: 270, distance: 58.0
click at [286, 270] on td "19557456" at bounding box center [307, 268] width 164 height 52
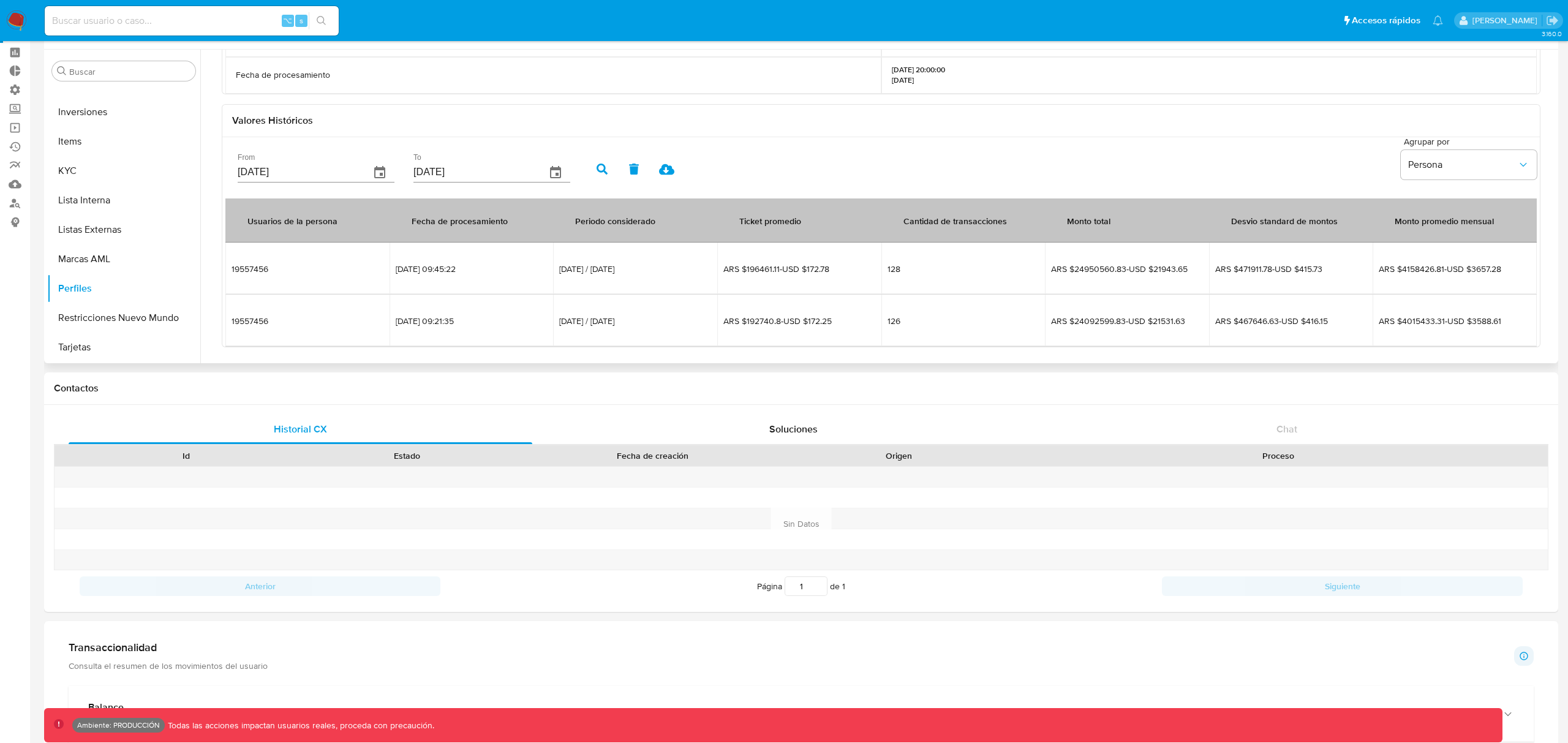
drag, startPoint x: 382, startPoint y: 268, endPoint x: 357, endPoint y: 268, distance: 25.0
click at [357, 268] on span "19557456" at bounding box center [308, 268] width 152 height 11
drag, startPoint x: 233, startPoint y: 270, endPoint x: 295, endPoint y: 270, distance: 62.0
click at [295, 270] on span "19557456" at bounding box center [308, 268] width 152 height 11
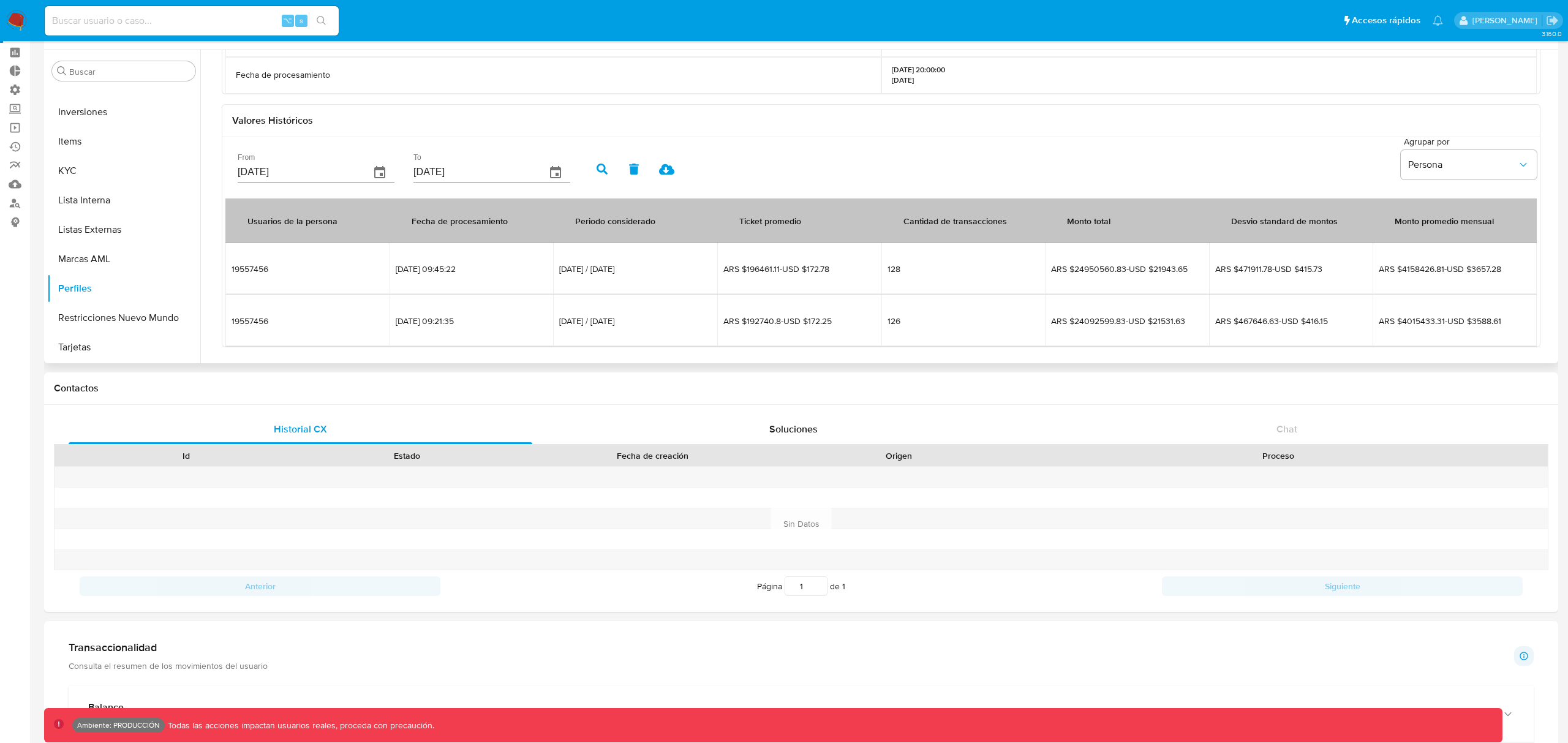
drag, startPoint x: 775, startPoint y: 276, endPoint x: 718, endPoint y: 272, distance: 57.1
click at [718, 272] on td "ARS $196461.11-USD $172.78" at bounding box center [799, 268] width 164 height 52
drag, startPoint x: 720, startPoint y: 269, endPoint x: 736, endPoint y: 266, distance: 16.3
click at [720, 269] on td "ARS $196461.11-USD $172.78" at bounding box center [799, 268] width 164 height 52
click at [744, 266] on span "ARS $196461.11-USD $172.78" at bounding box center [799, 268] width 152 height 11
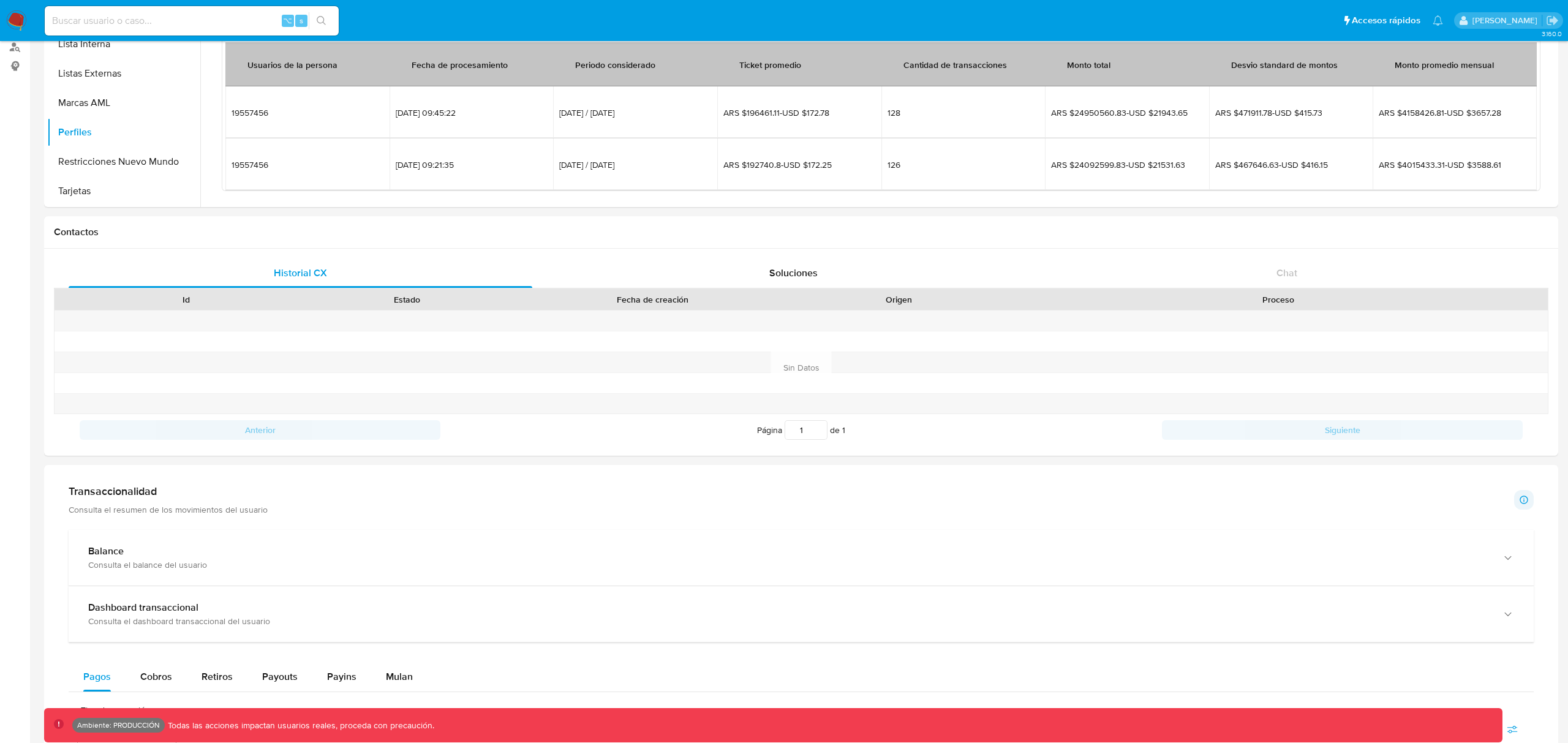
scroll to position [0, 0]
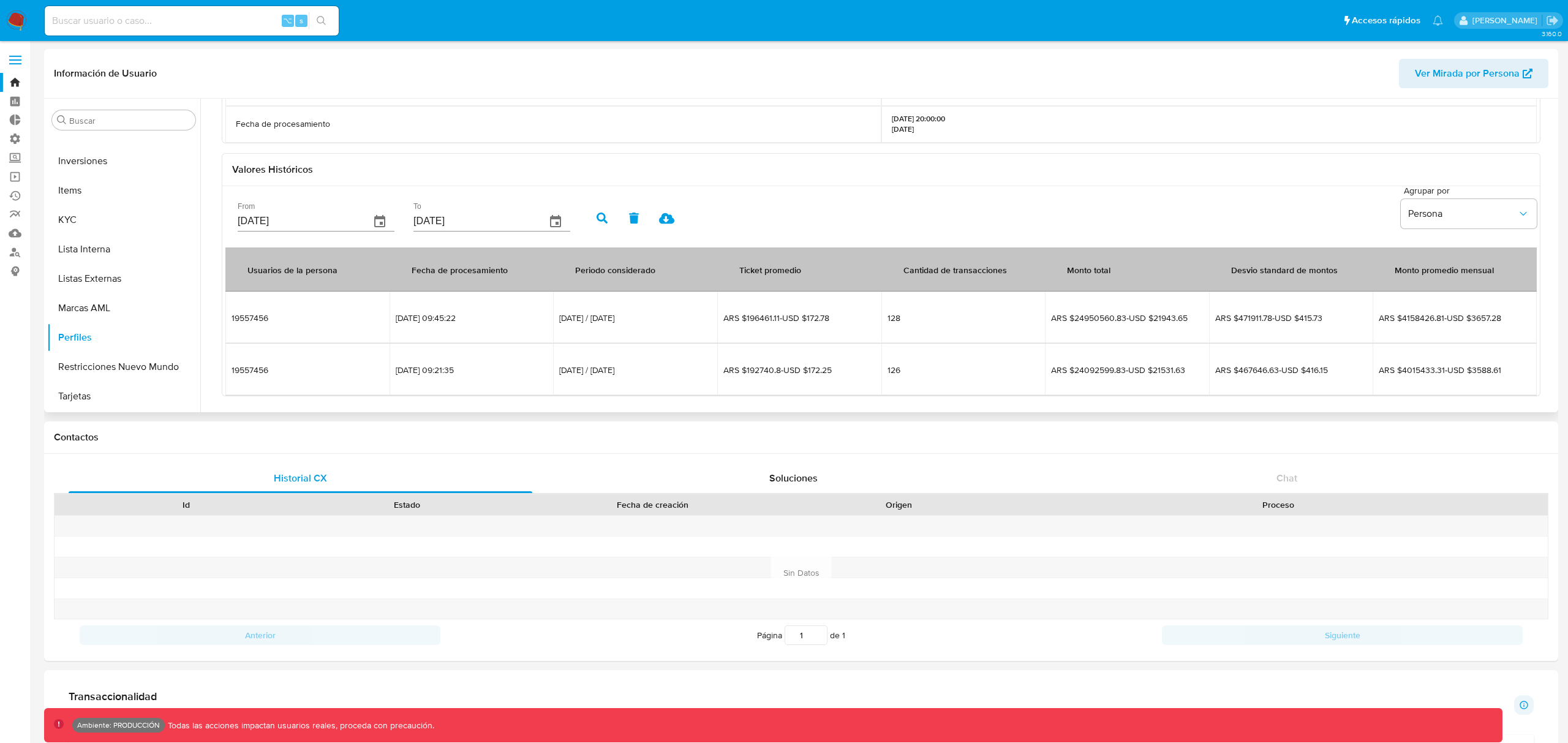
click at [779, 318] on span "ARS $196461.11-USD $172.78" at bounding box center [799, 317] width 152 height 11
click at [1001, 322] on span "128" at bounding box center [963, 317] width 152 height 11
drag, startPoint x: 1103, startPoint y: 317, endPoint x: 1067, endPoint y: 318, distance: 36.0
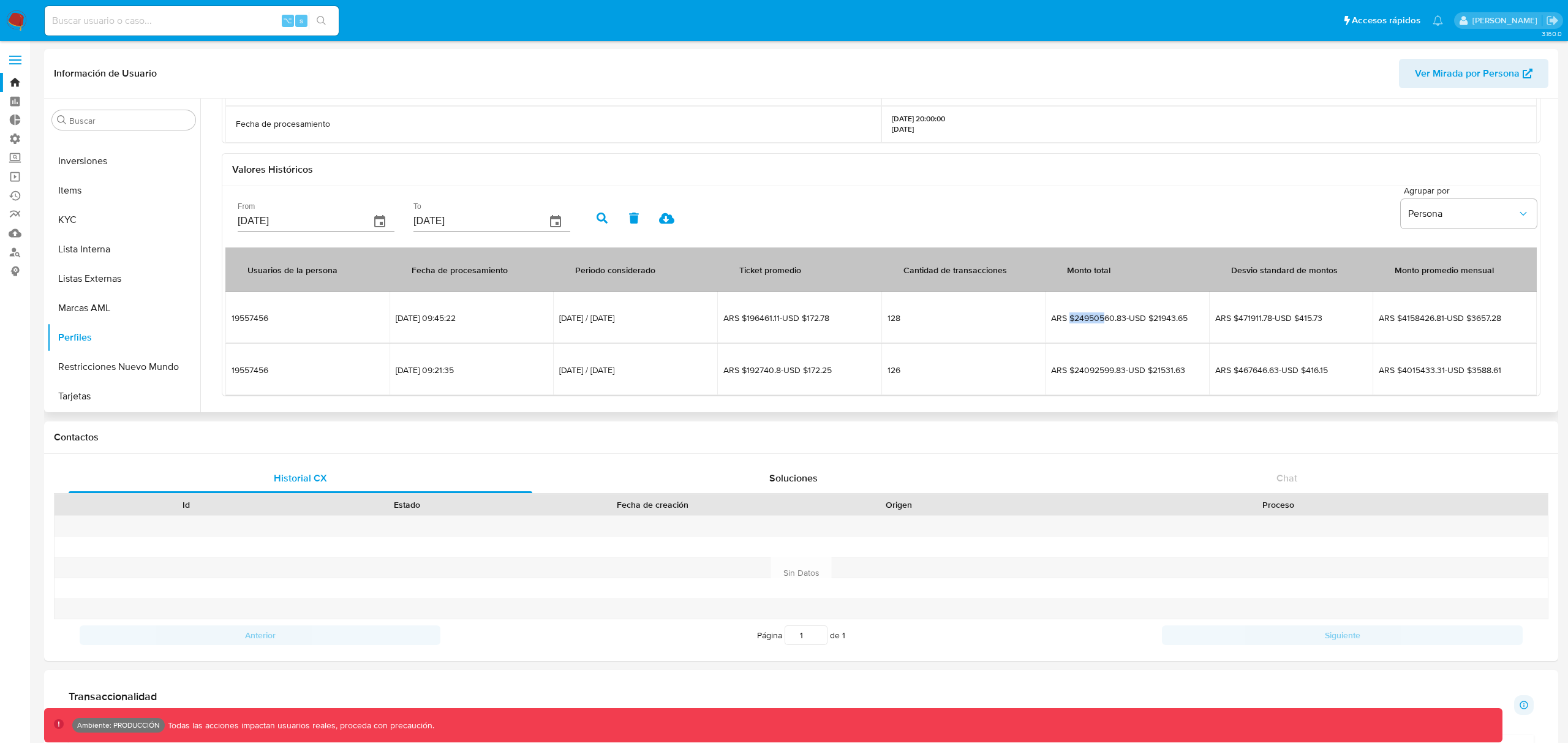
click at [1067, 319] on span "ARS $24950560.83-USD $21943.65" at bounding box center [1127, 317] width 152 height 11
click at [1067, 318] on span "ARS $24950560.83-USD $21943.65" at bounding box center [1127, 317] width 152 height 11
click at [1096, 317] on span "ARS $24950560.83-USD $21943.65" at bounding box center [1127, 317] width 152 height 11
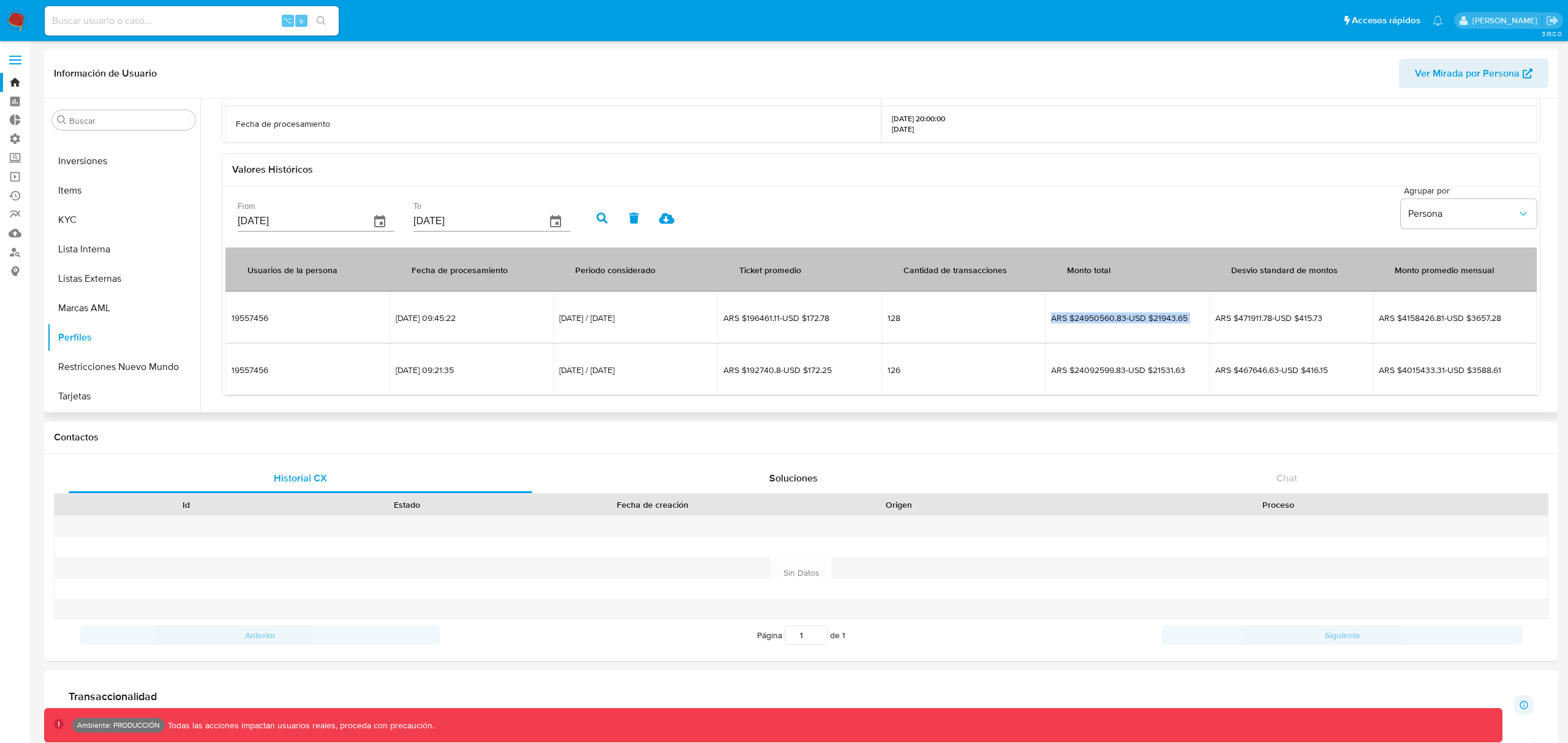
click at [1096, 317] on span "ARS $24950560.83-USD $21943.65" at bounding box center [1127, 317] width 152 height 11
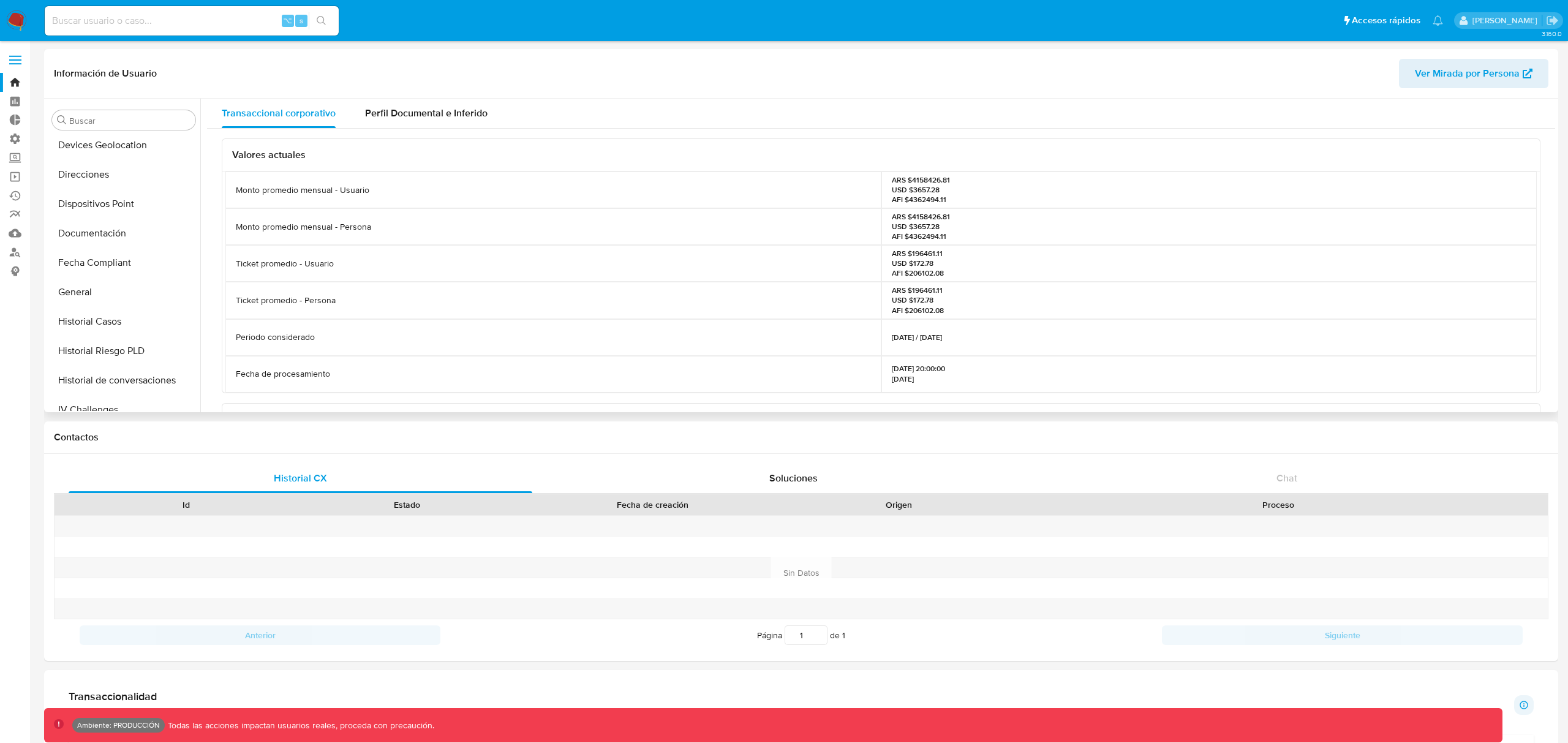
scroll to position [213, 0]
click at [97, 258] on button "Documentación" at bounding box center [119, 261] width 144 height 30
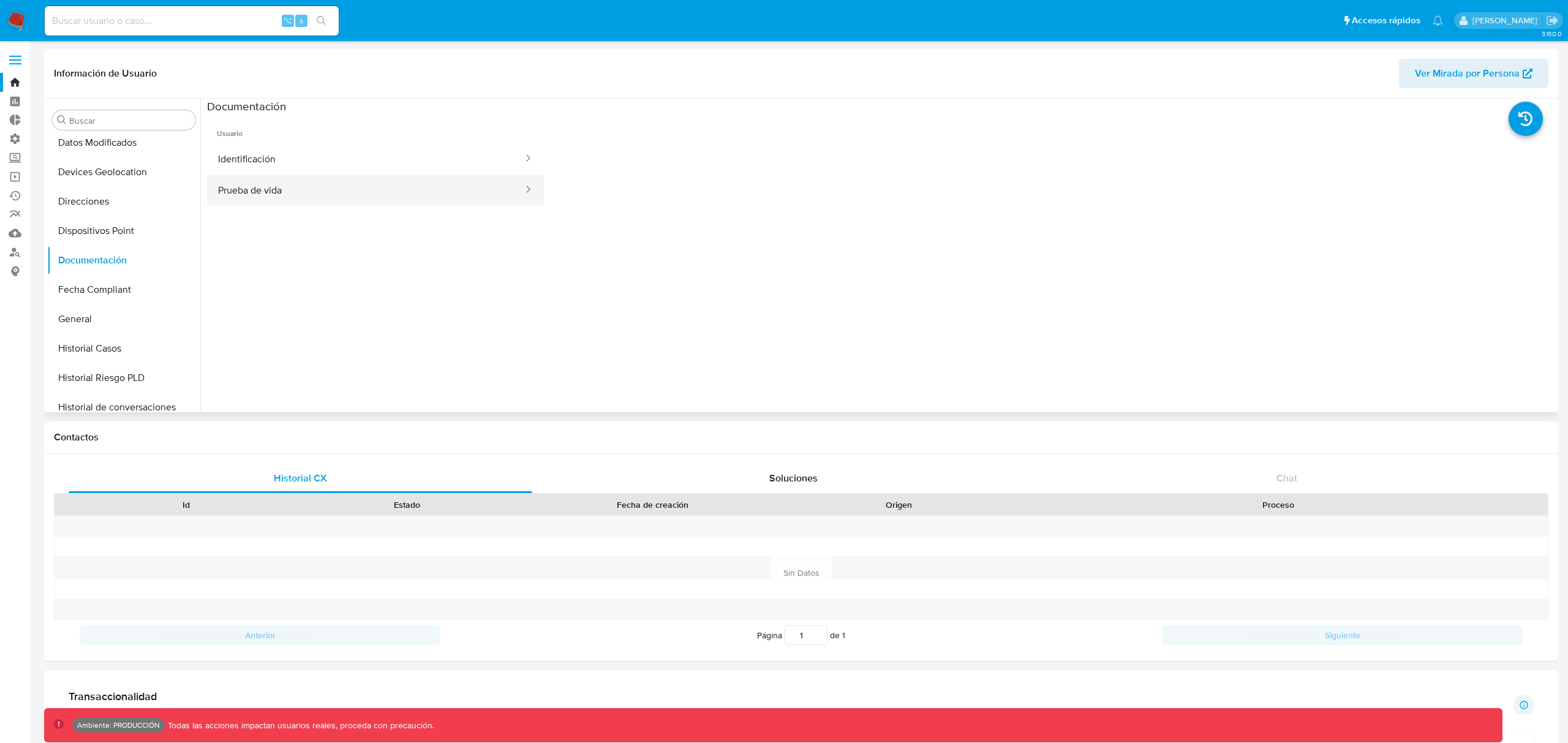
click at [261, 190] on button "Prueba de vida" at bounding box center [365, 190] width 318 height 31
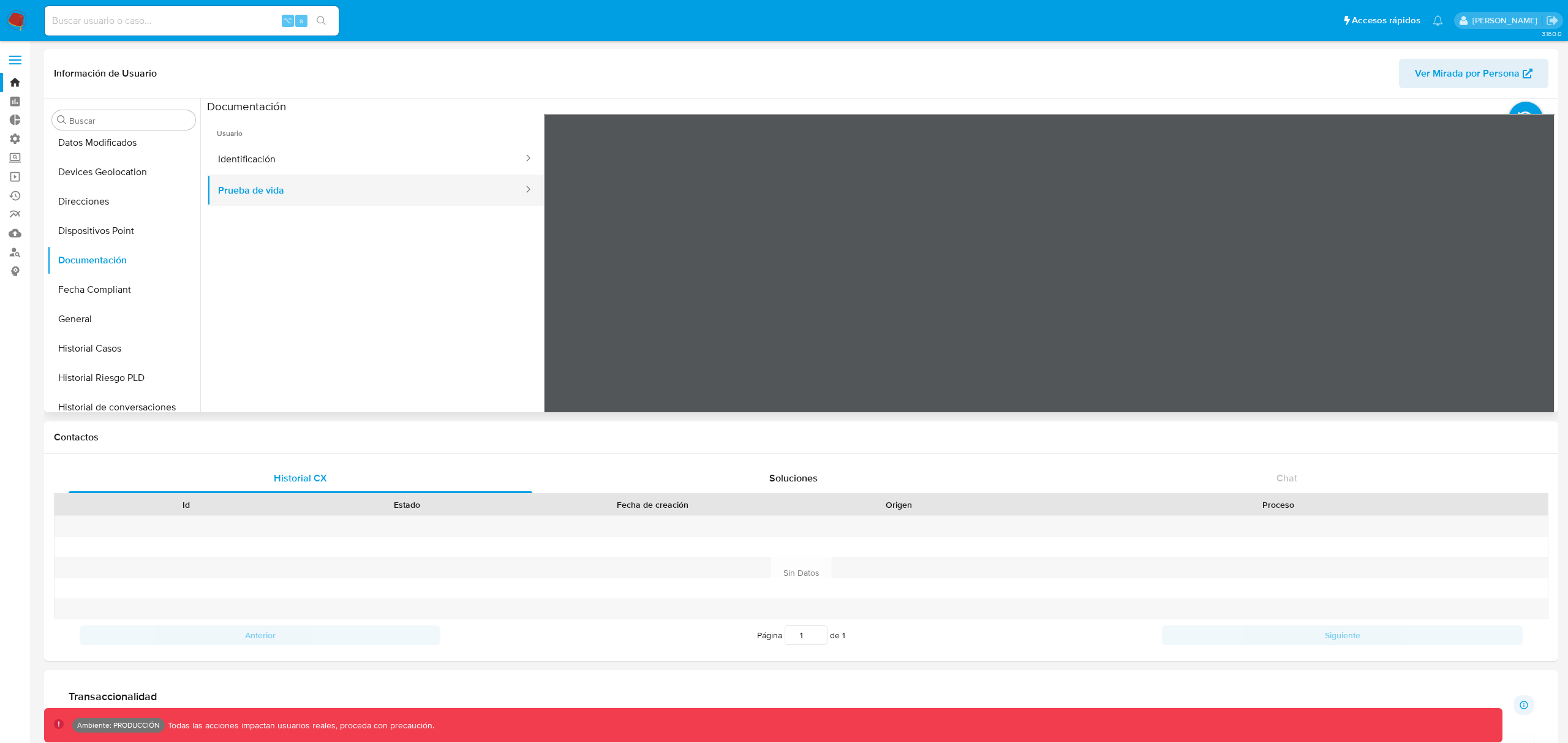
click at [383, 199] on button "Prueba de vida" at bounding box center [365, 190] width 318 height 31
click at [360, 226] on ul "Usuario Identificación Prueba de vida" at bounding box center [375, 290] width 337 height 353
click at [256, 147] on button "Identificación" at bounding box center [365, 159] width 318 height 31
click at [1538, 313] on icon at bounding box center [1540, 313] width 25 height 25
click at [570, 310] on icon at bounding box center [559, 313] width 25 height 25
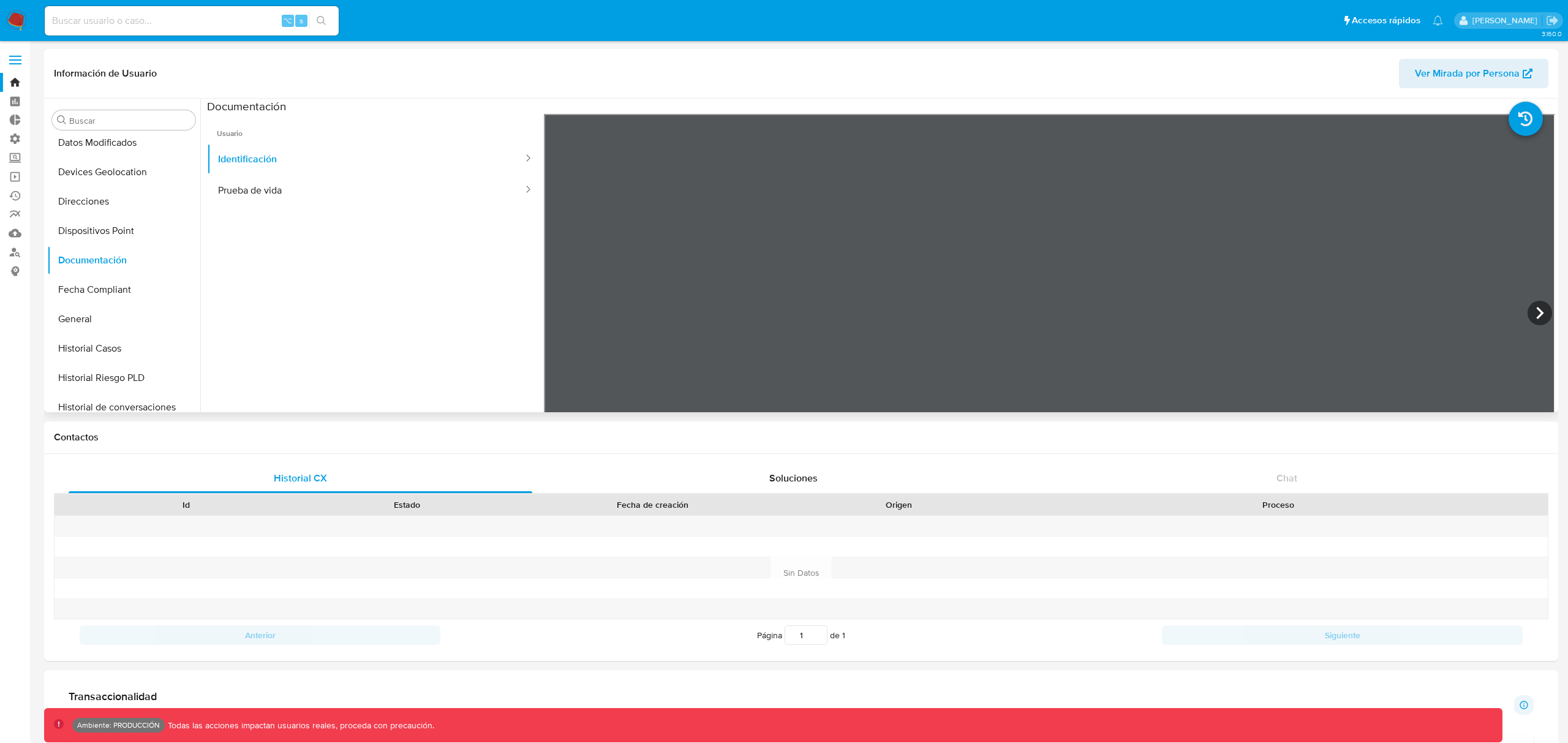
click at [436, 287] on ul "Usuario Identificación Prueba de vida" at bounding box center [375, 290] width 337 height 353
click at [275, 189] on button "Prueba de vida" at bounding box center [365, 190] width 318 height 31
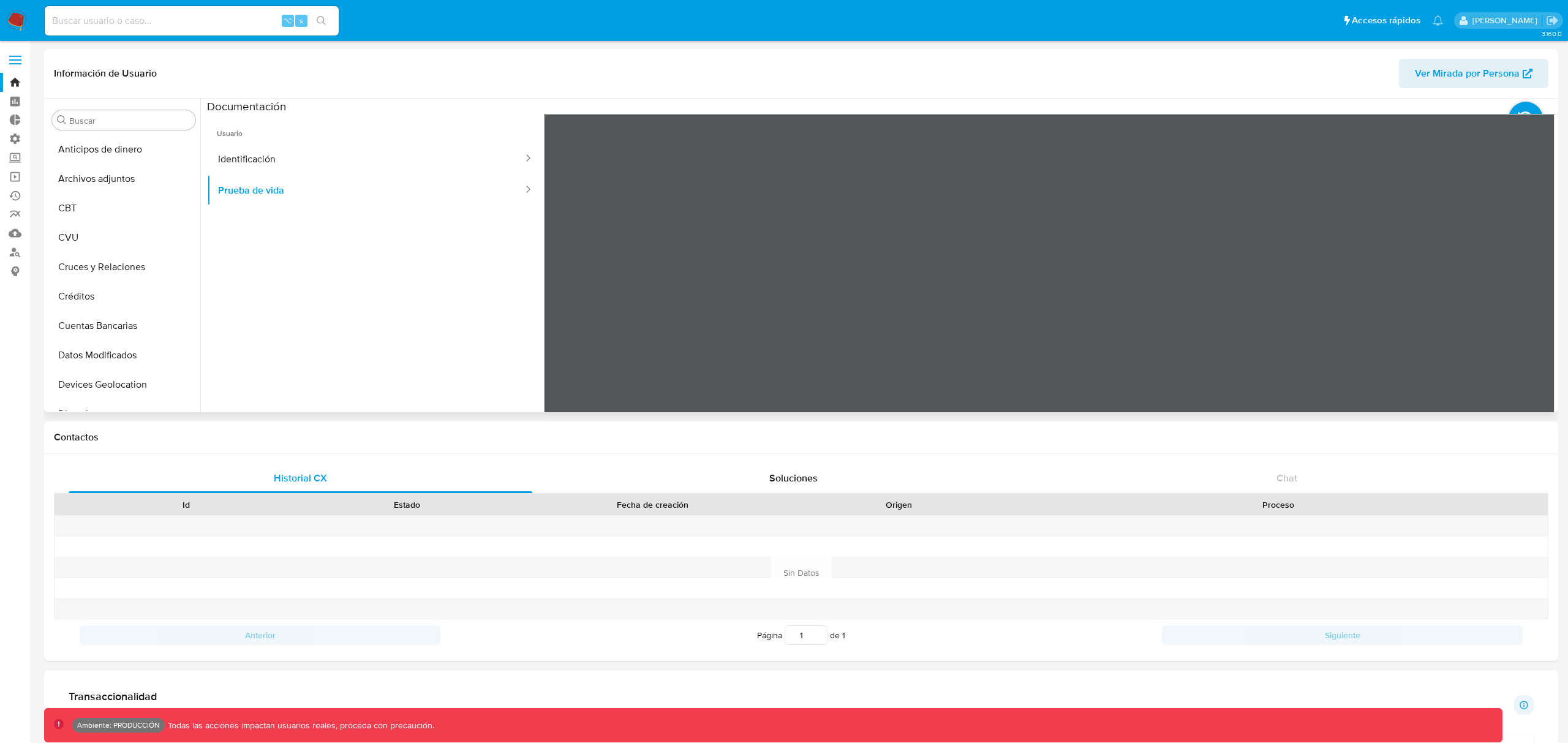
click at [513, 252] on ul "Usuario Identificación Prueba de vida" at bounding box center [375, 290] width 337 height 353
click at [93, 152] on button "Anticipos de dinero" at bounding box center [119, 149] width 144 height 30
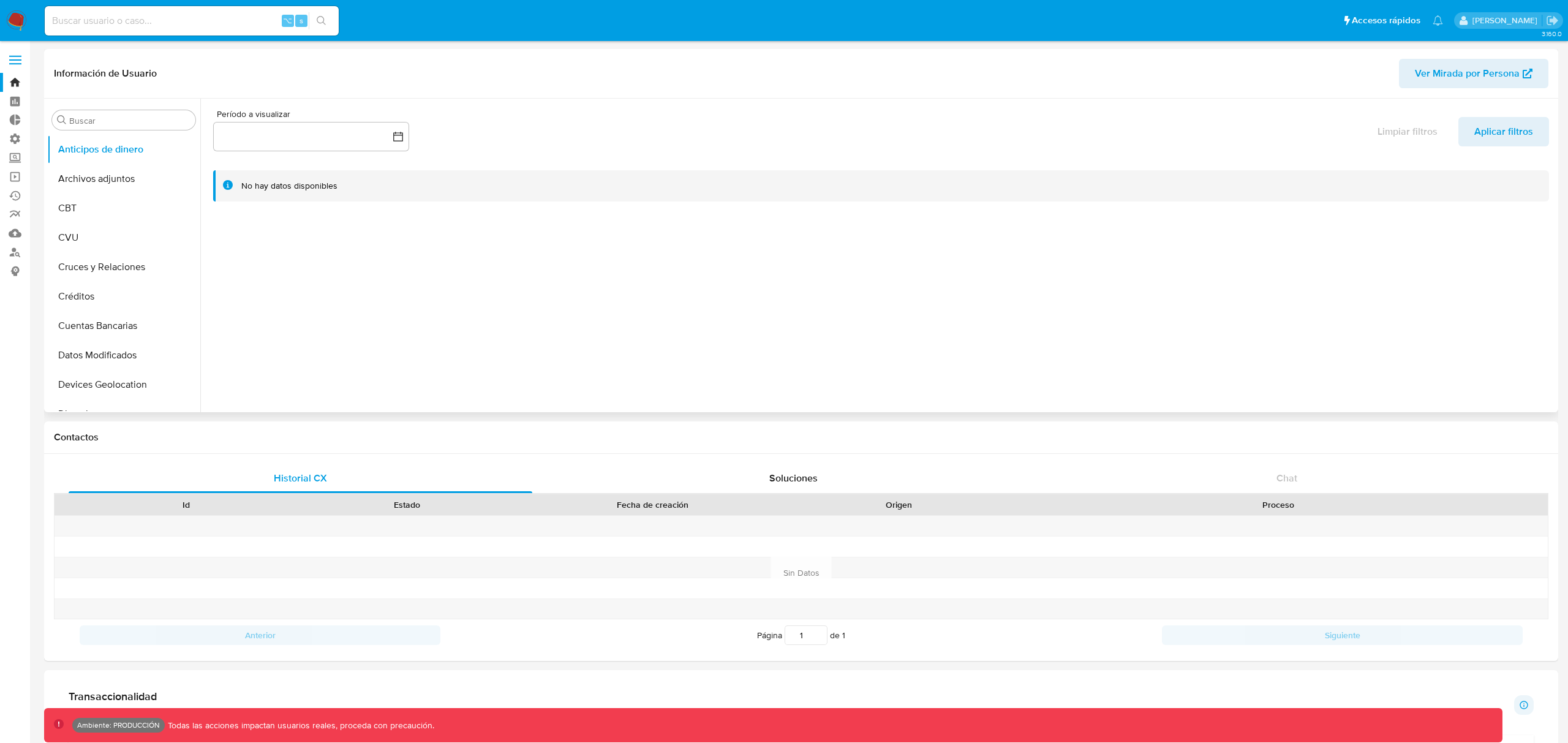
scroll to position [1, 0]
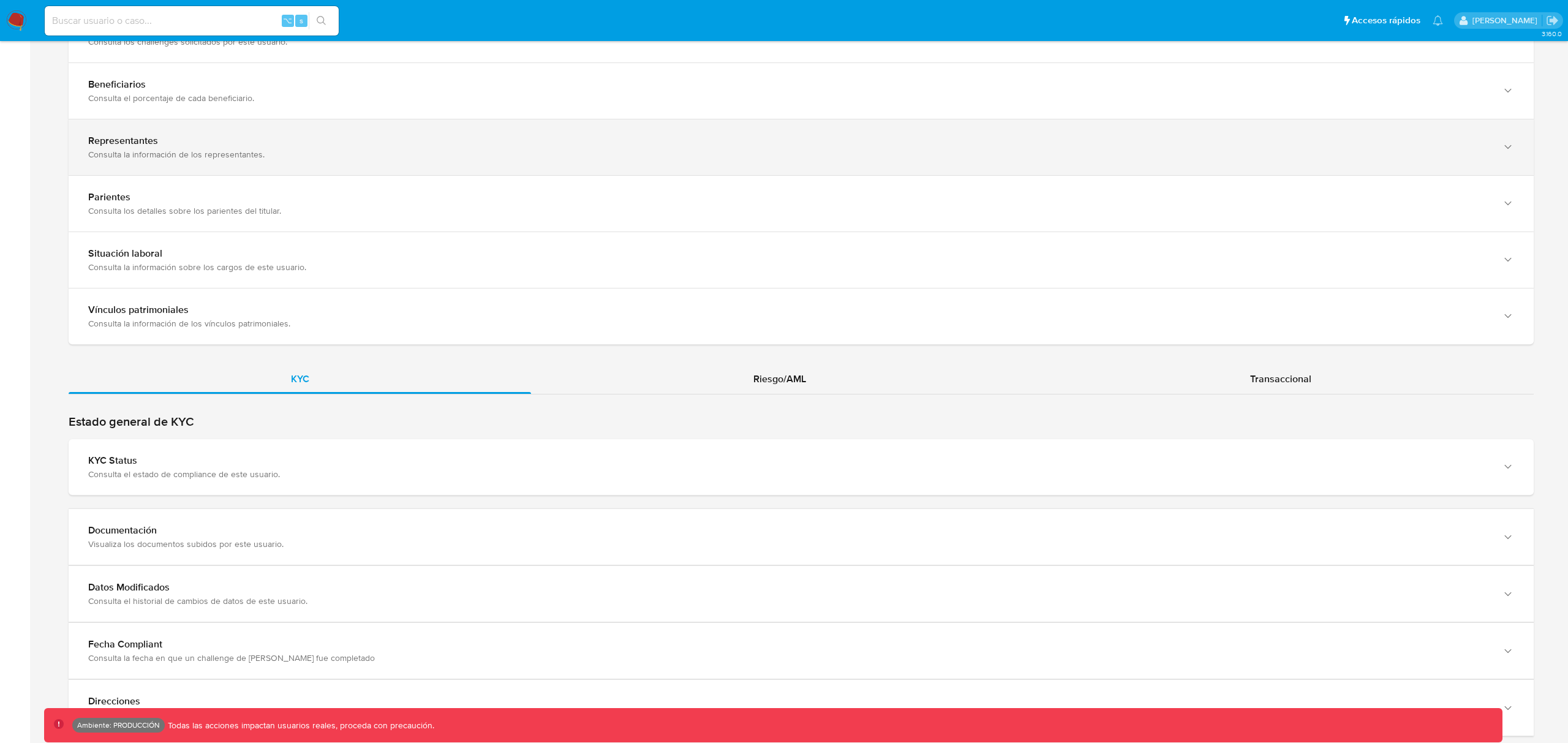
scroll to position [855, 0]
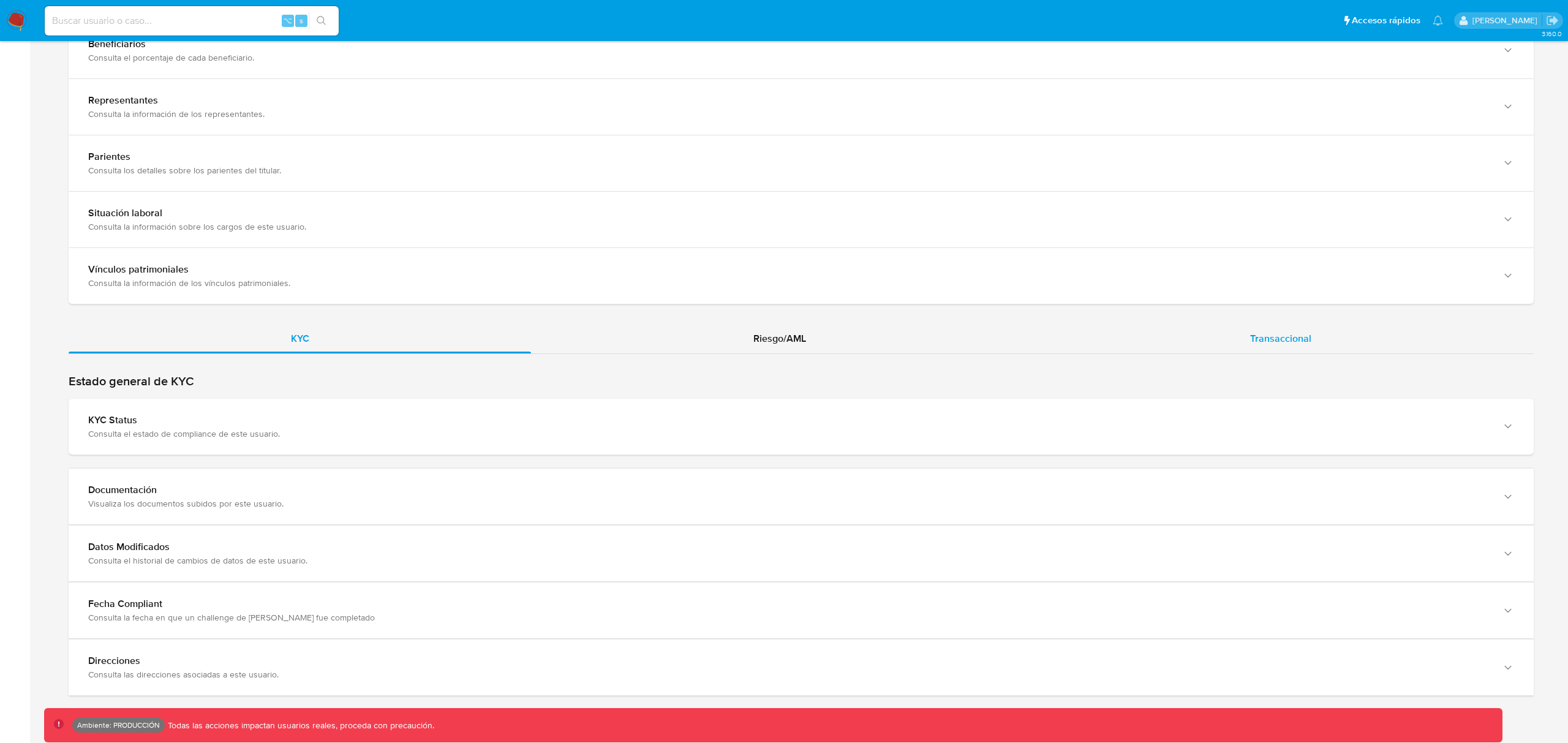
click at [1351, 327] on div "Transaccional" at bounding box center [1281, 339] width 506 height 30
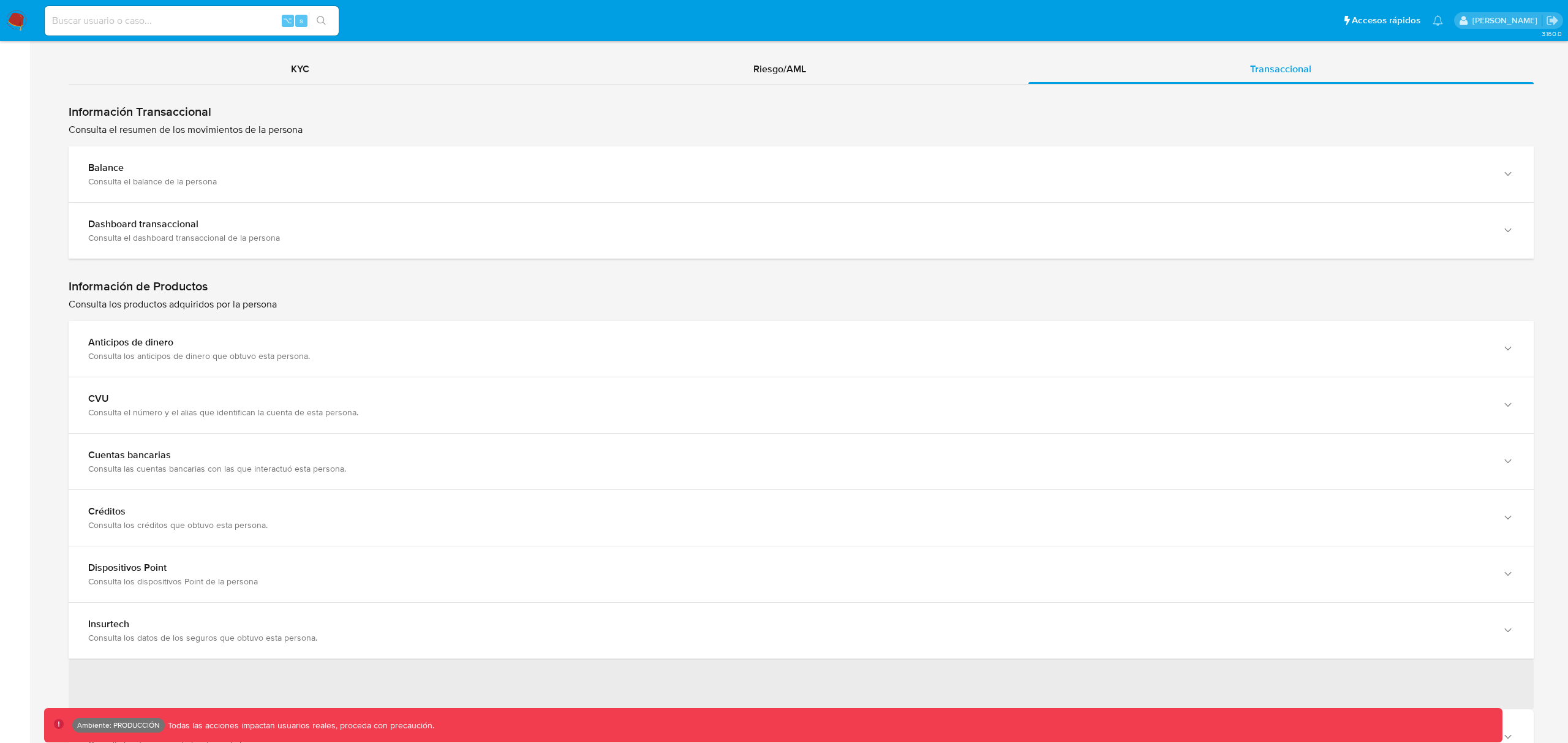
scroll to position [1131, 0]
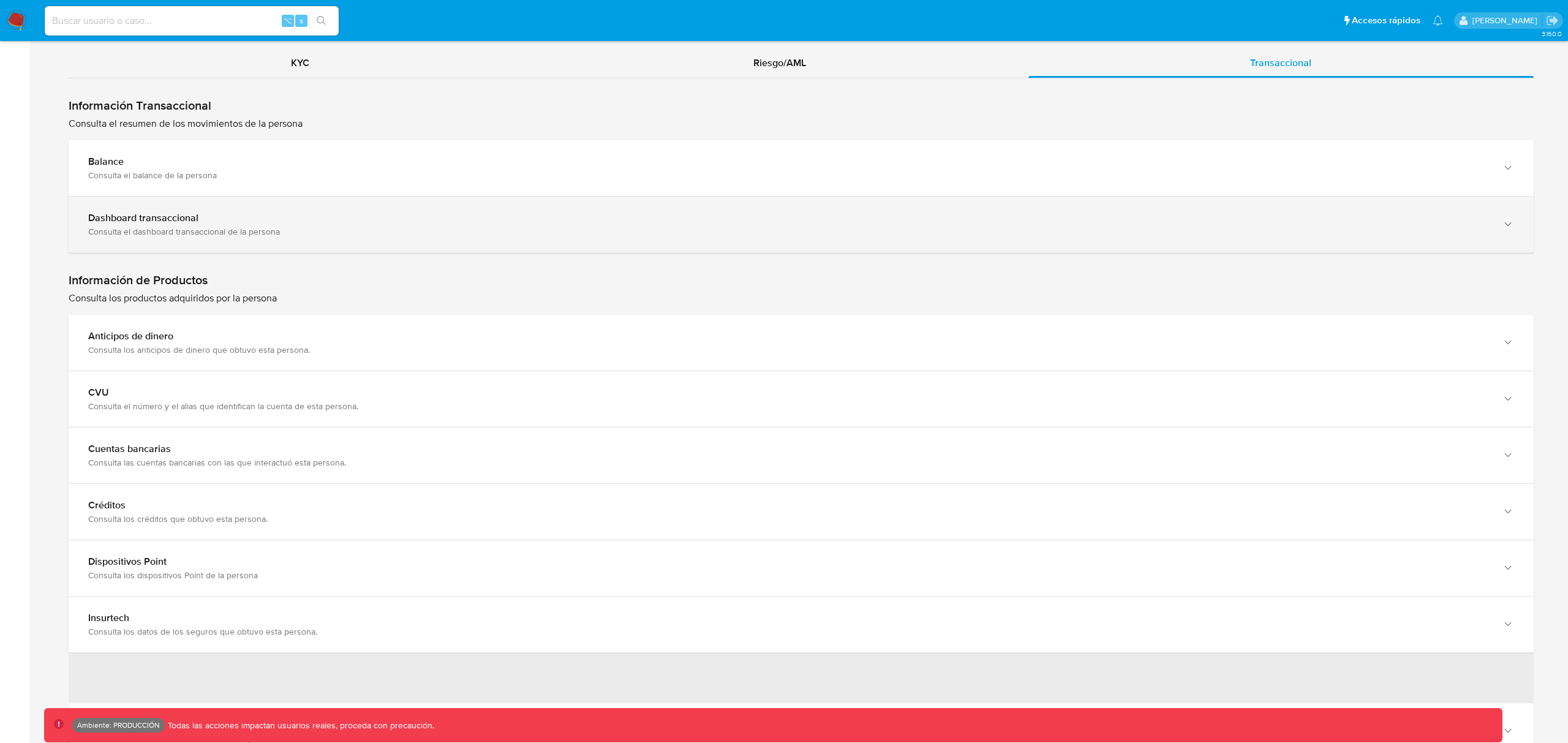
click at [201, 220] on div "Dashboard transaccional" at bounding box center [789, 218] width 1401 height 12
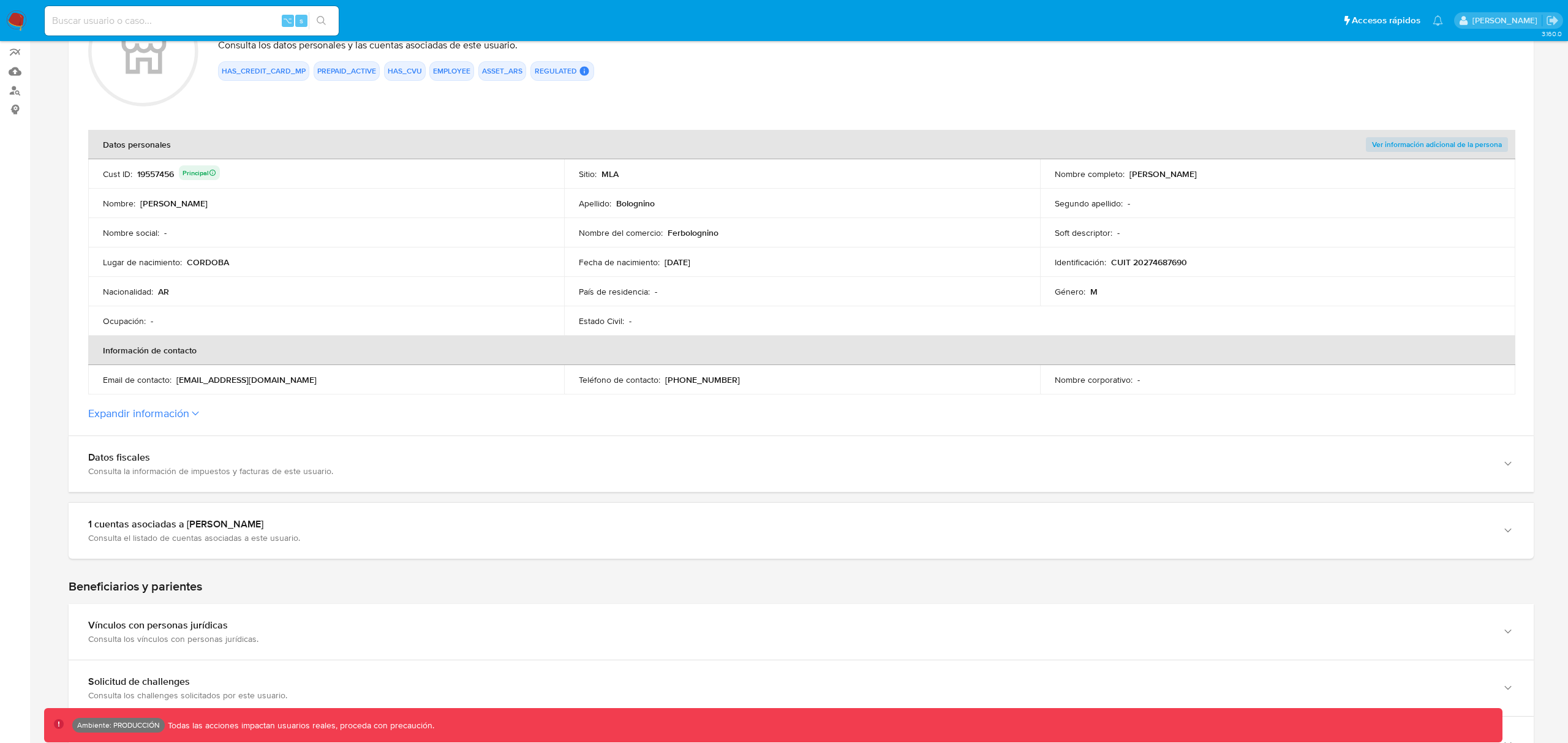
scroll to position [0, 0]
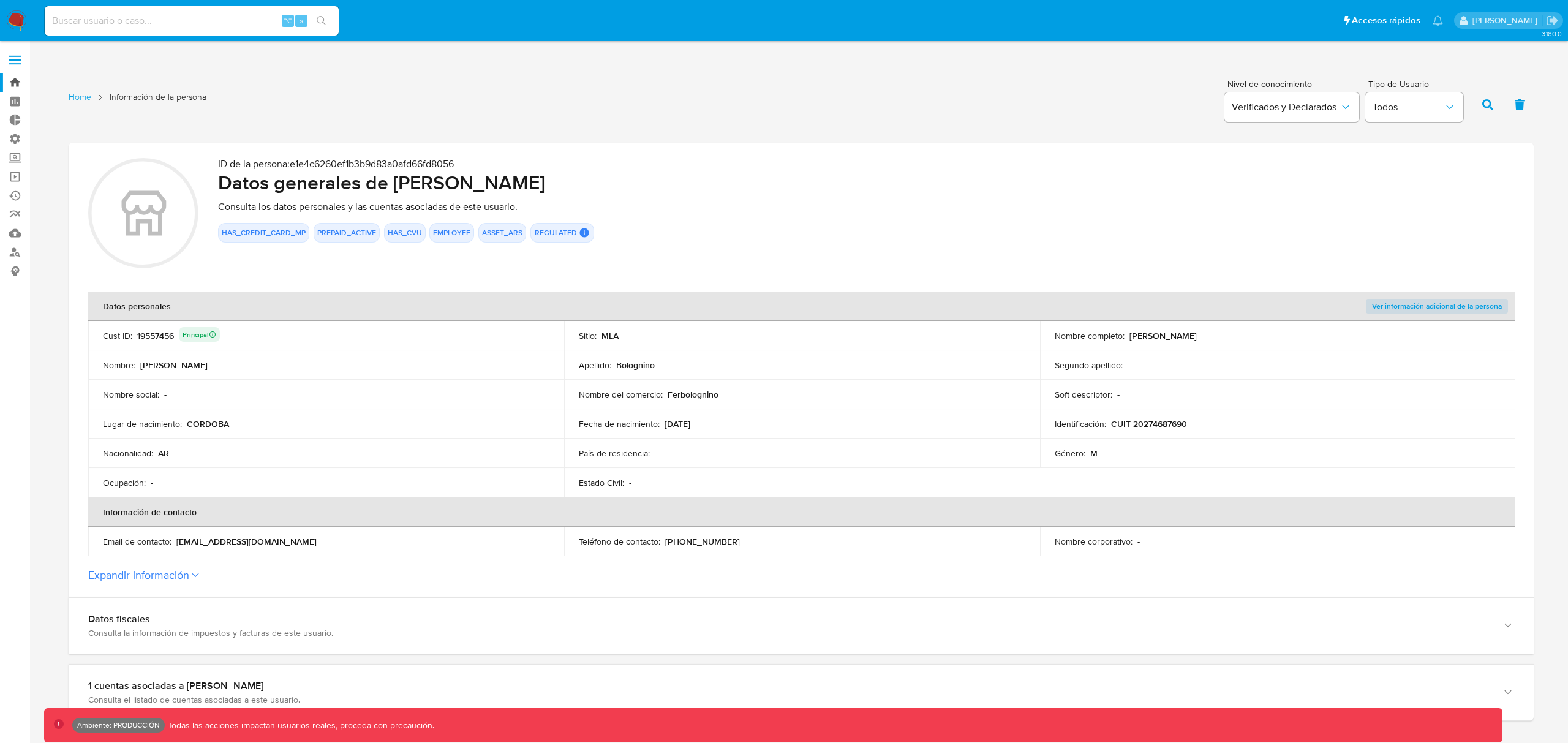
click at [13, 80] on link "Bandeja" at bounding box center [73, 82] width 146 height 19
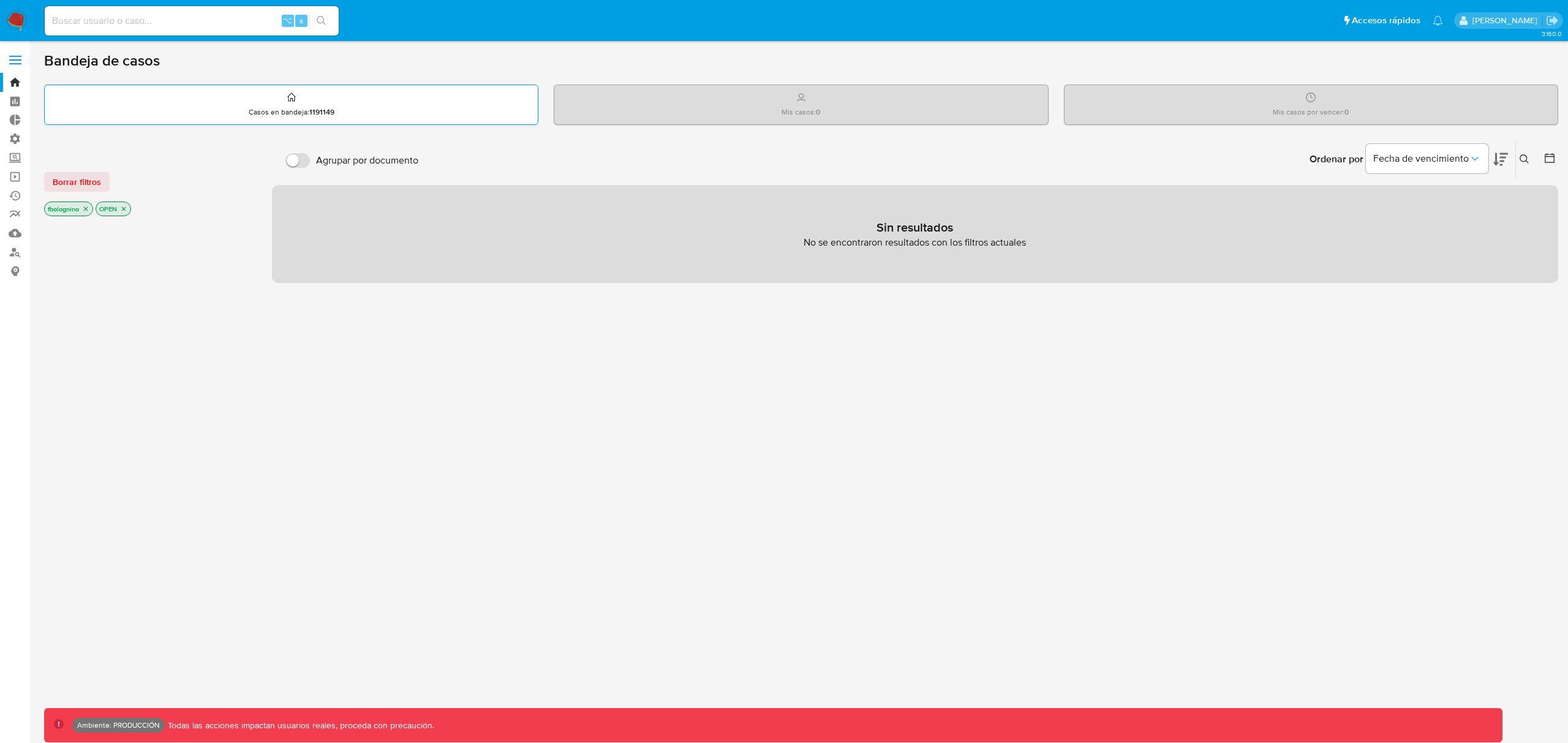
click at [268, 106] on div "Casos en bandeja : 1191149" at bounding box center [291, 105] width 493 height 40
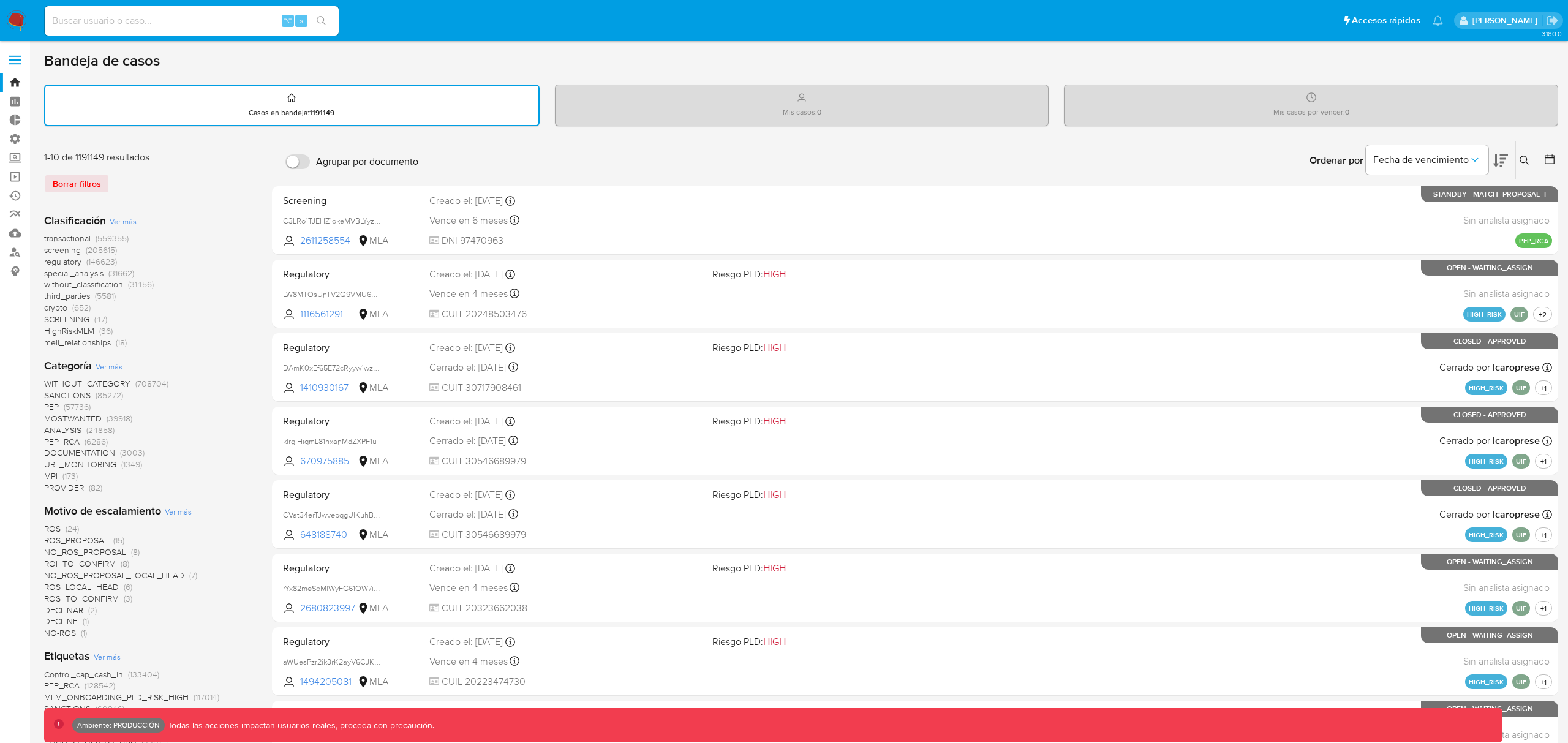
click at [1503, 21] on p "[PERSON_NAME]" at bounding box center [1507, 21] width 69 height 12
click at [1433, 59] on div "Bandeja de casos" at bounding box center [801, 60] width 1514 height 18
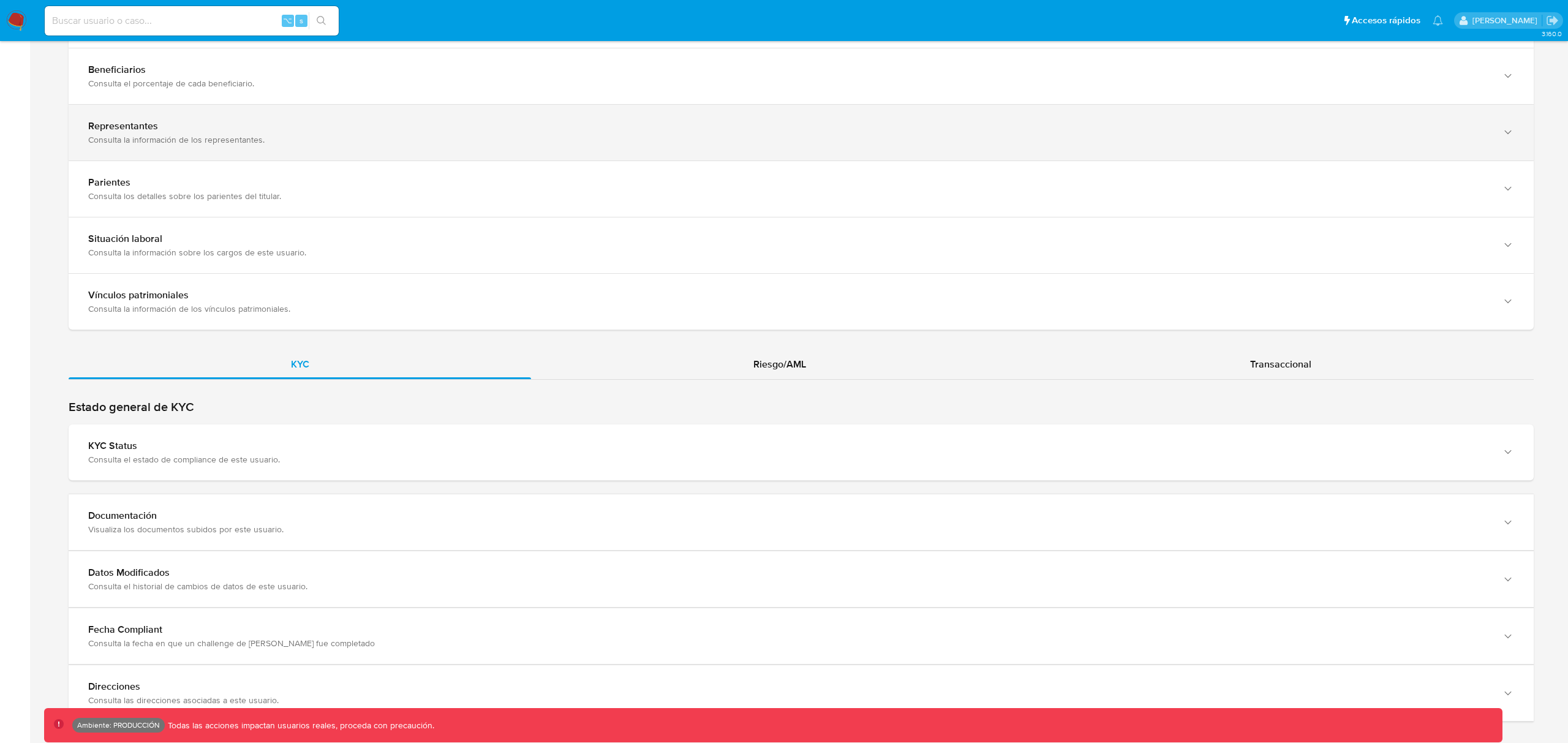
scroll to position [890, 0]
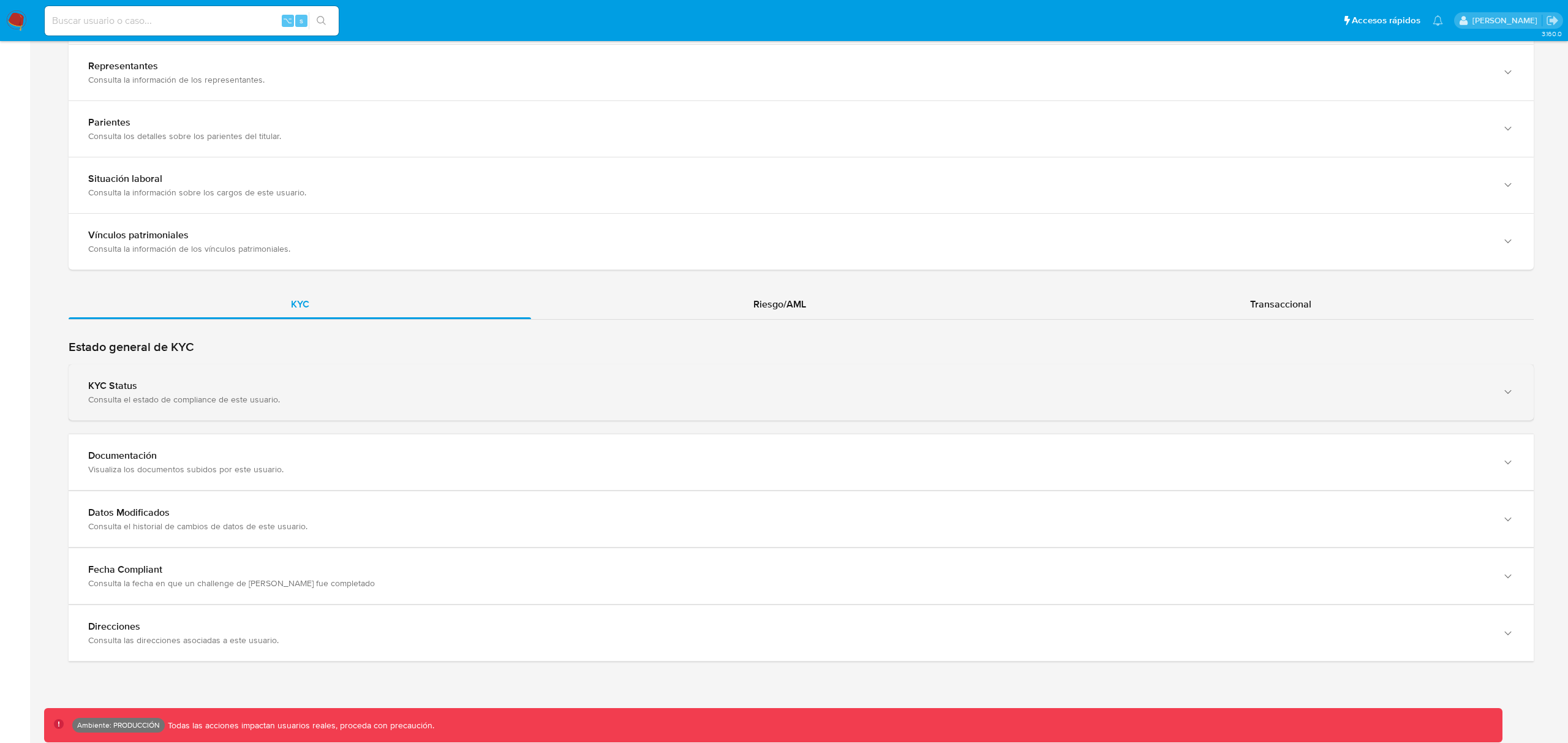
click at [135, 397] on div "Consulta el estado de compliance de este usuario." at bounding box center [789, 399] width 1401 height 11
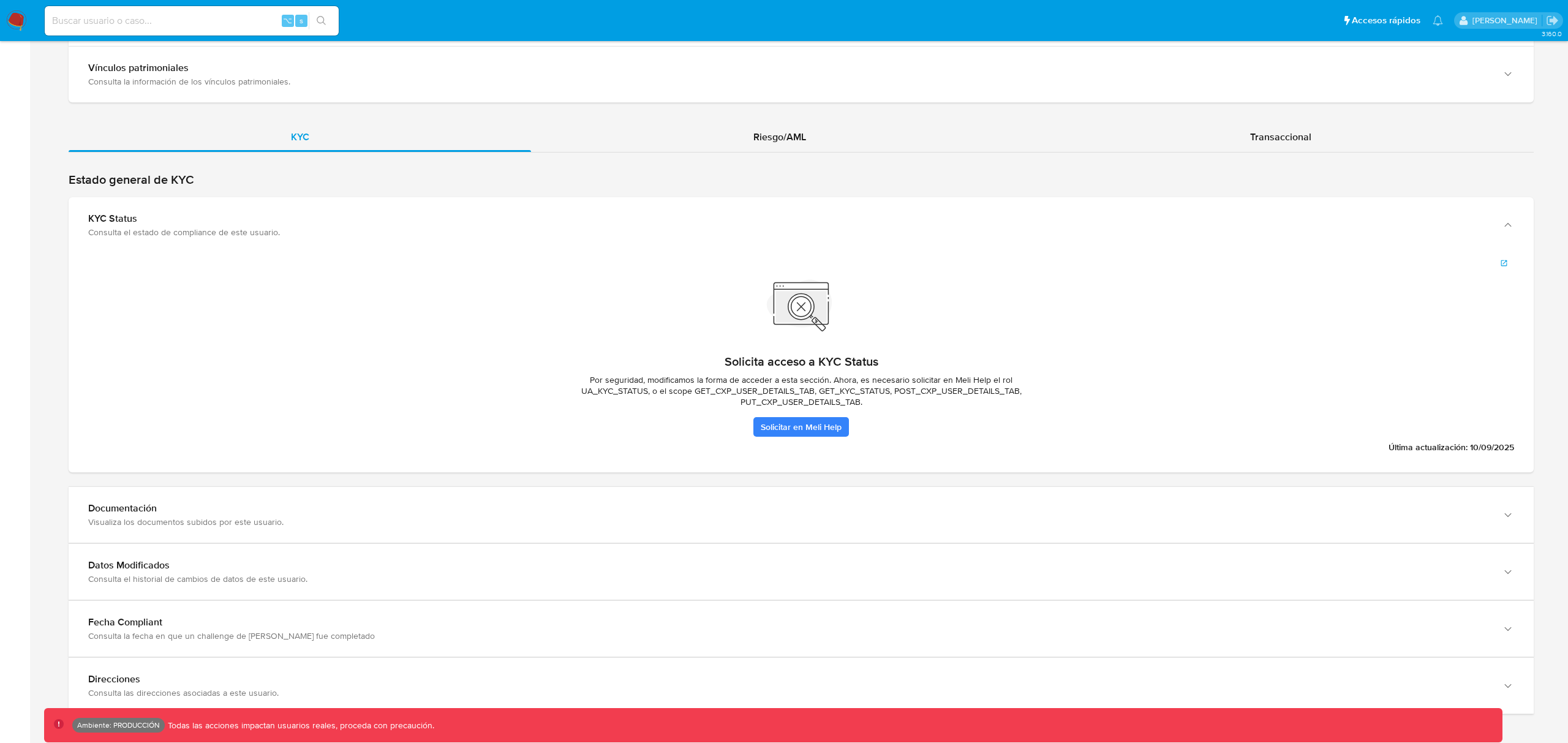
scroll to position [1062, 0]
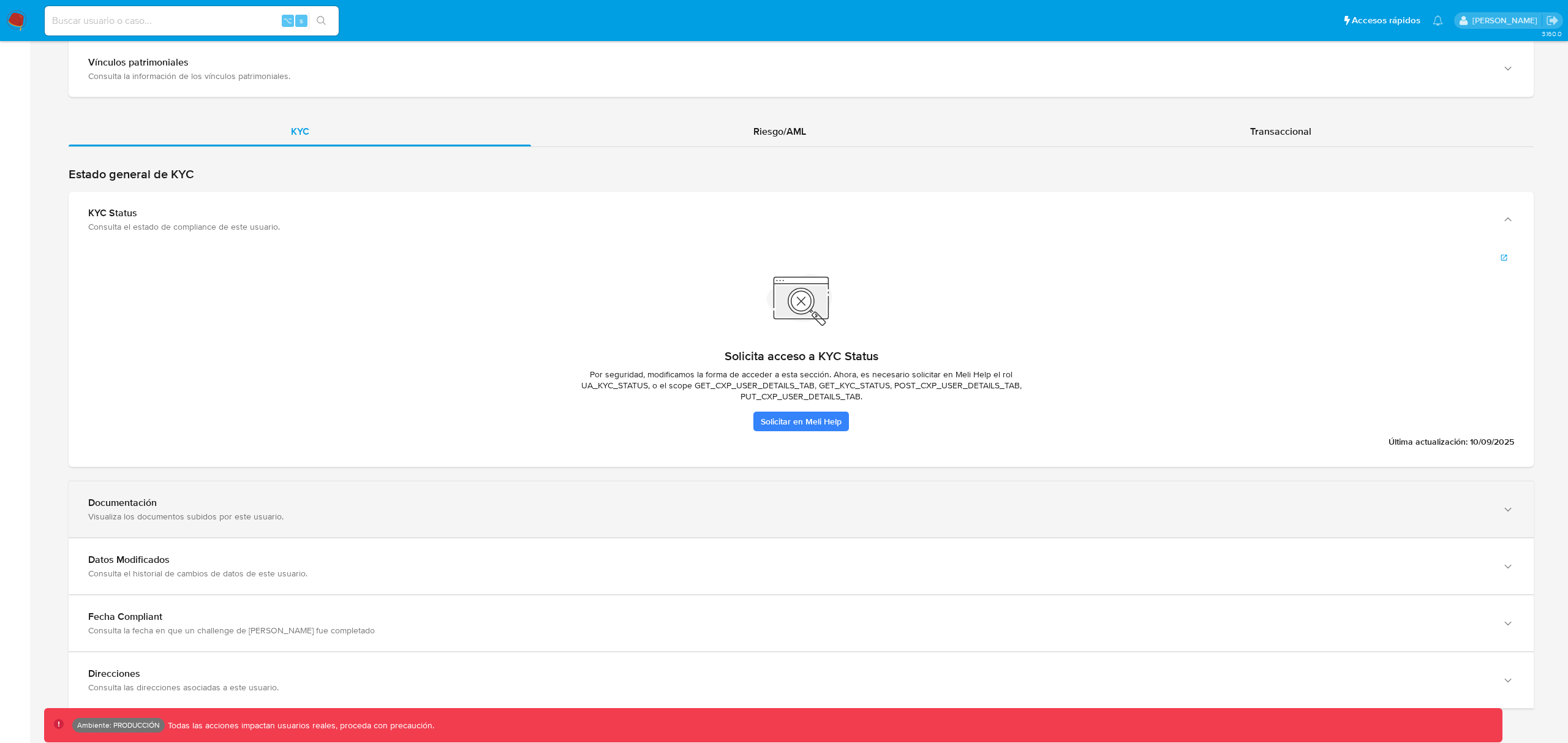
click at [167, 503] on div "Documentación" at bounding box center [789, 502] width 1401 height 12
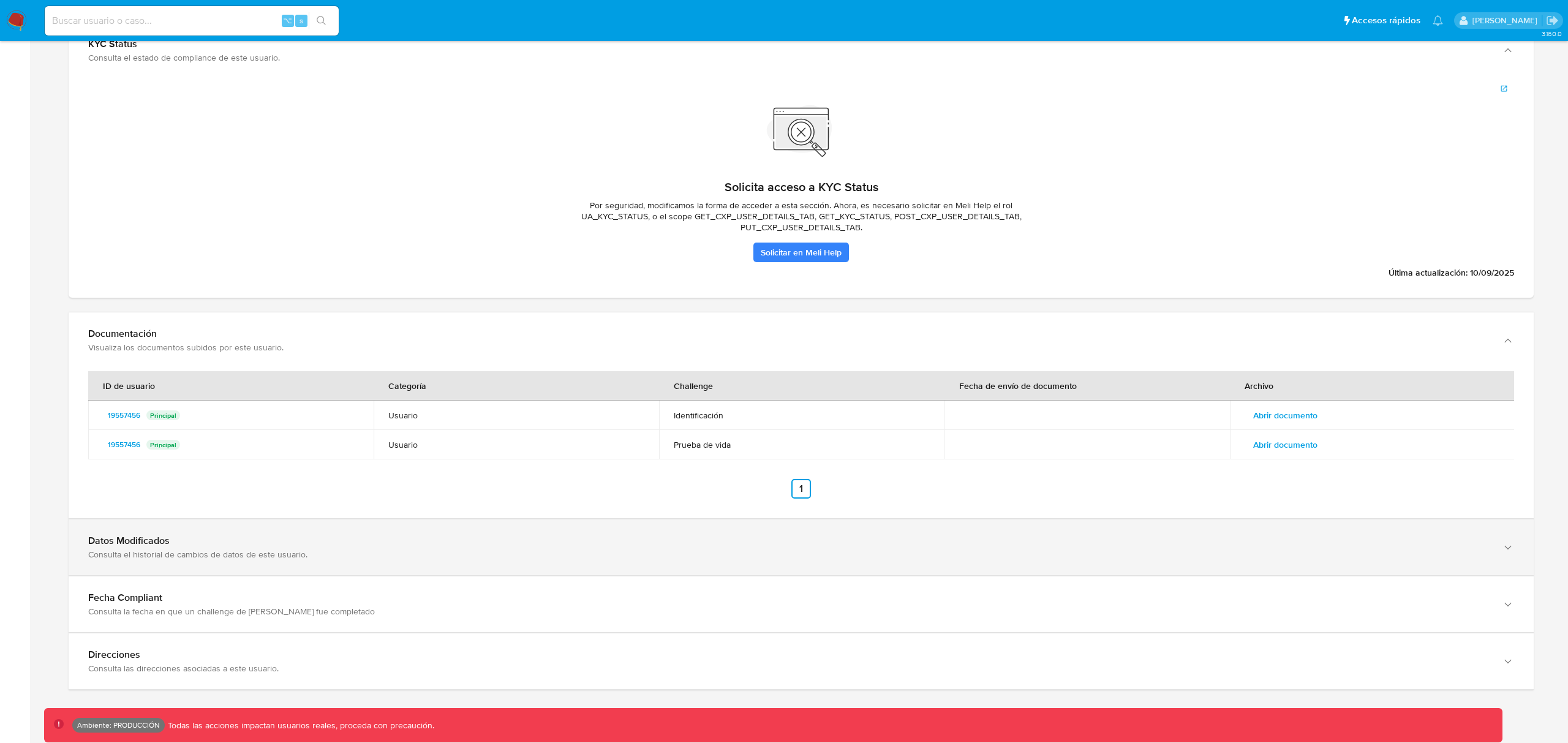
scroll to position [1260, 0]
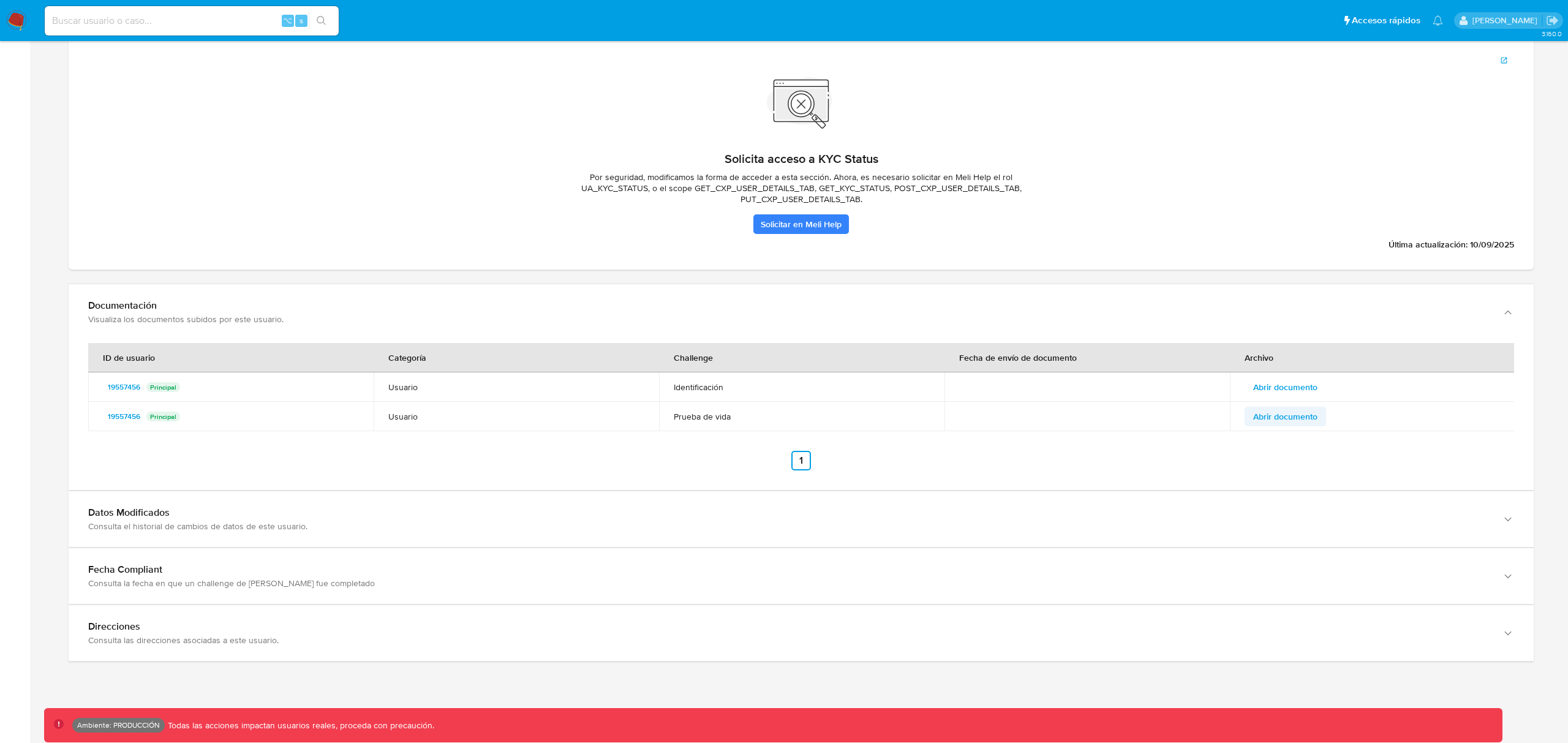
click at [1280, 422] on span "Abrir documento" at bounding box center [1285, 416] width 64 height 17
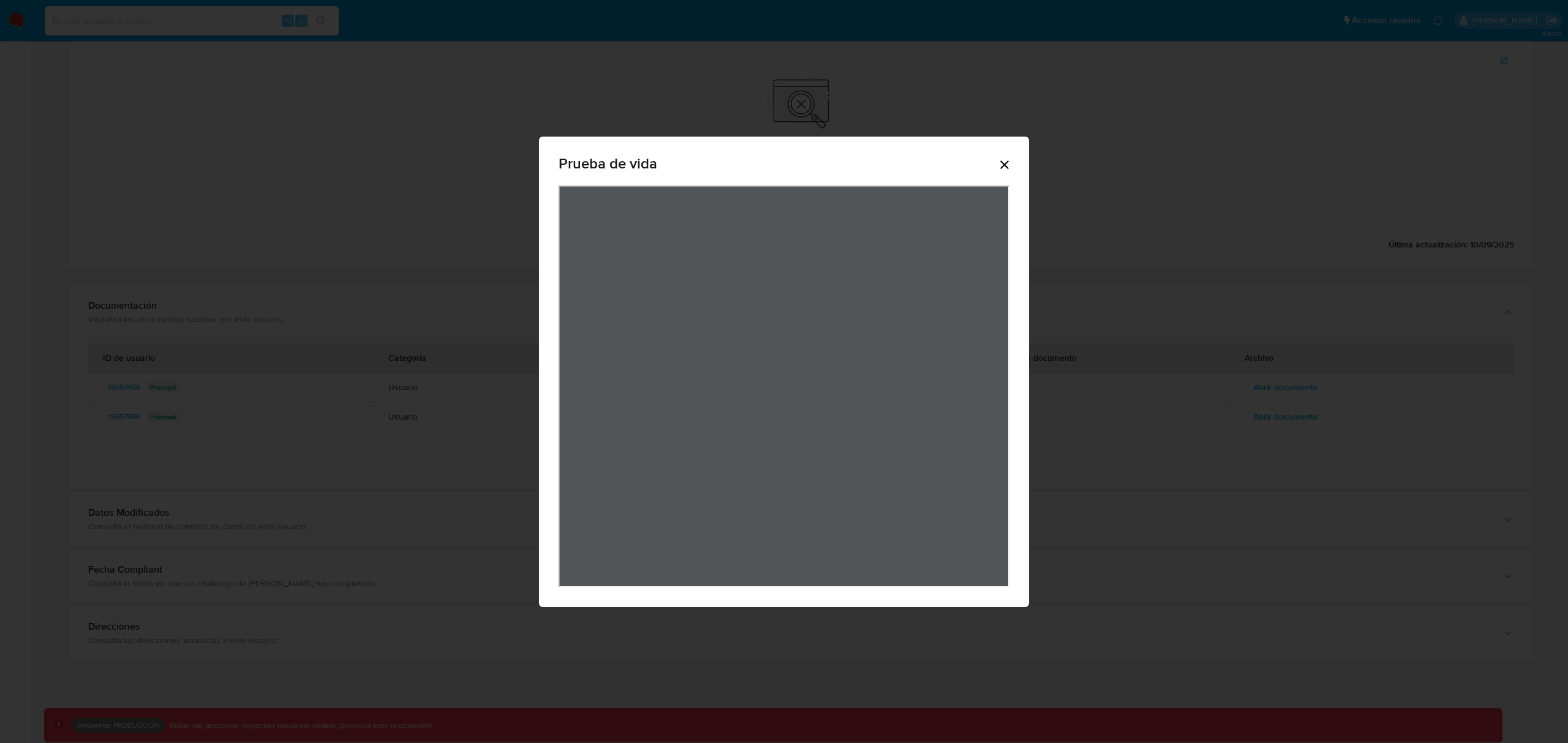
click at [1005, 165] on icon "Cerrar" at bounding box center [1005, 165] width 15 height 15
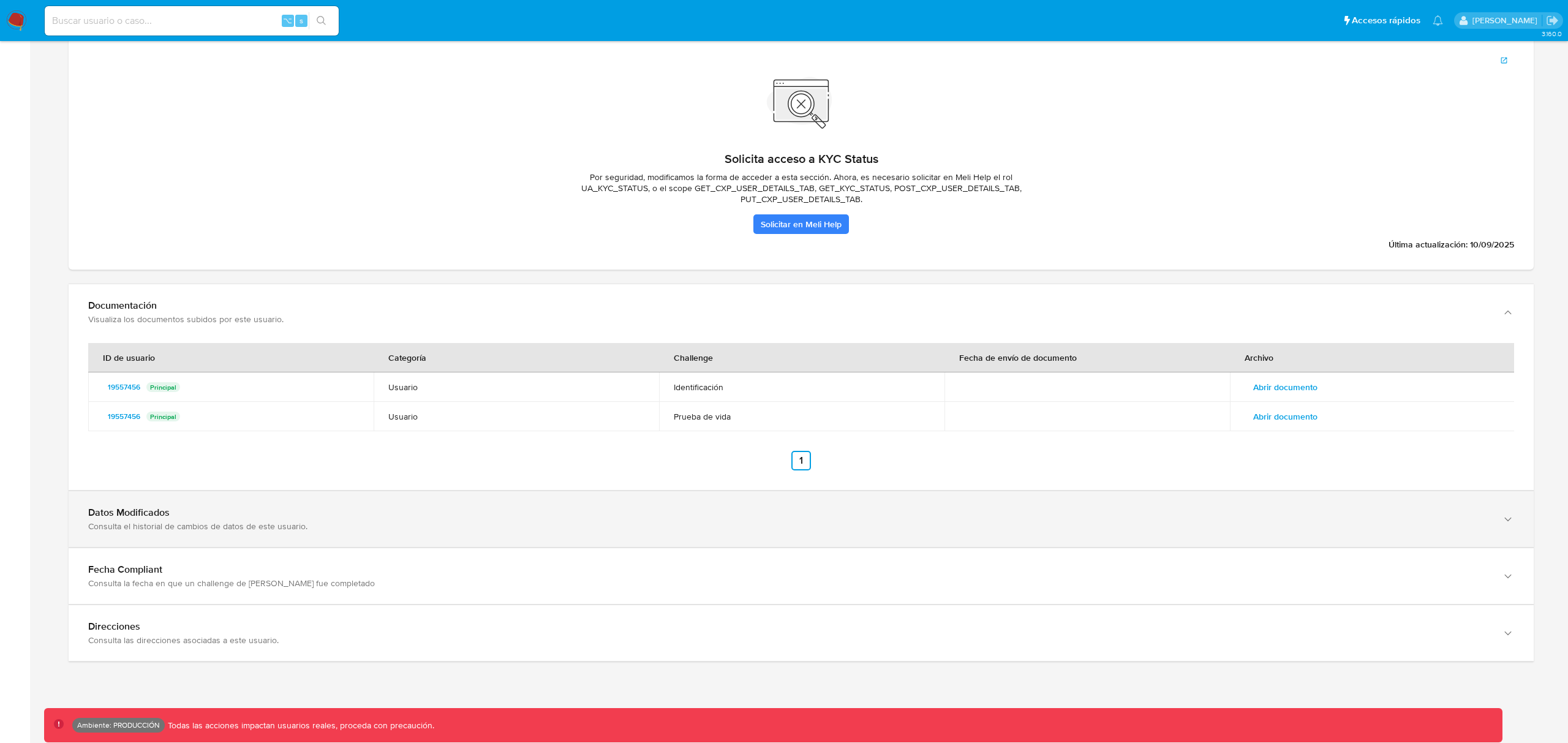
click at [210, 522] on div "Consulta el historial de cambios de datos de este usuario." at bounding box center [789, 525] width 1401 height 11
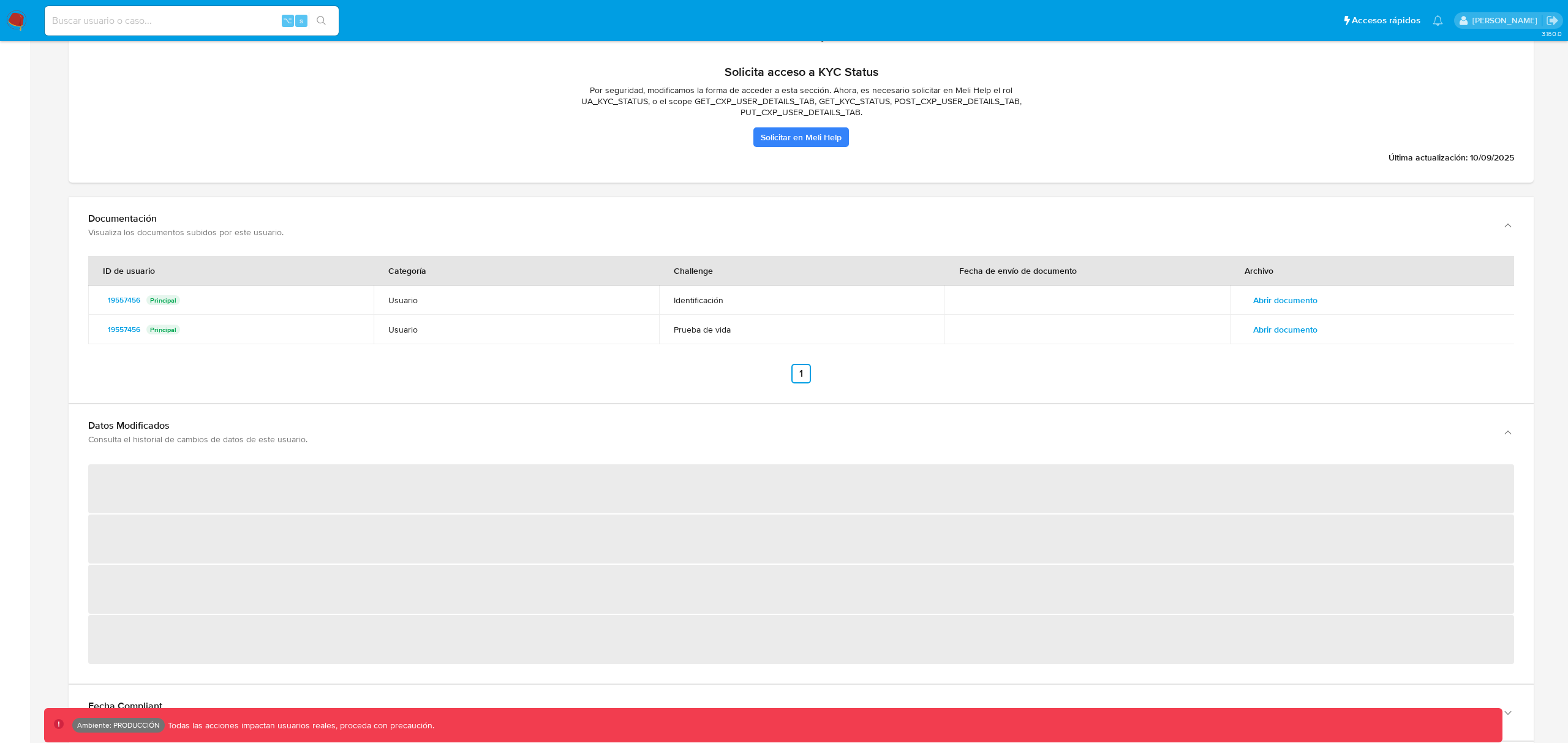
scroll to position [1351, 0]
click at [1294, 291] on span "Abrir documento" at bounding box center [1285, 296] width 64 height 17
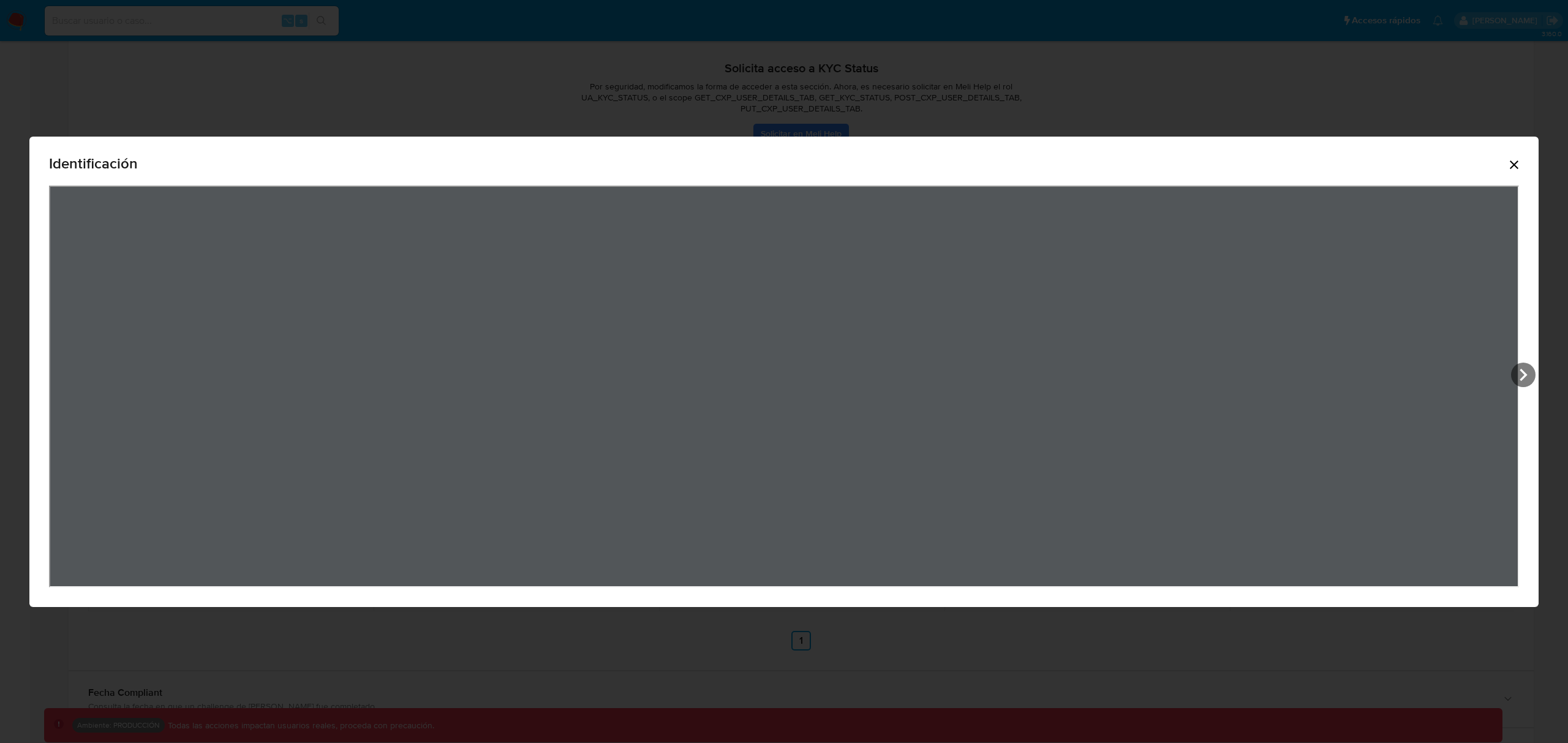
click at [1523, 162] on div "Identificación" at bounding box center [784, 372] width 1509 height 470
click at [1519, 163] on icon "Cerrar" at bounding box center [1514, 165] width 15 height 15
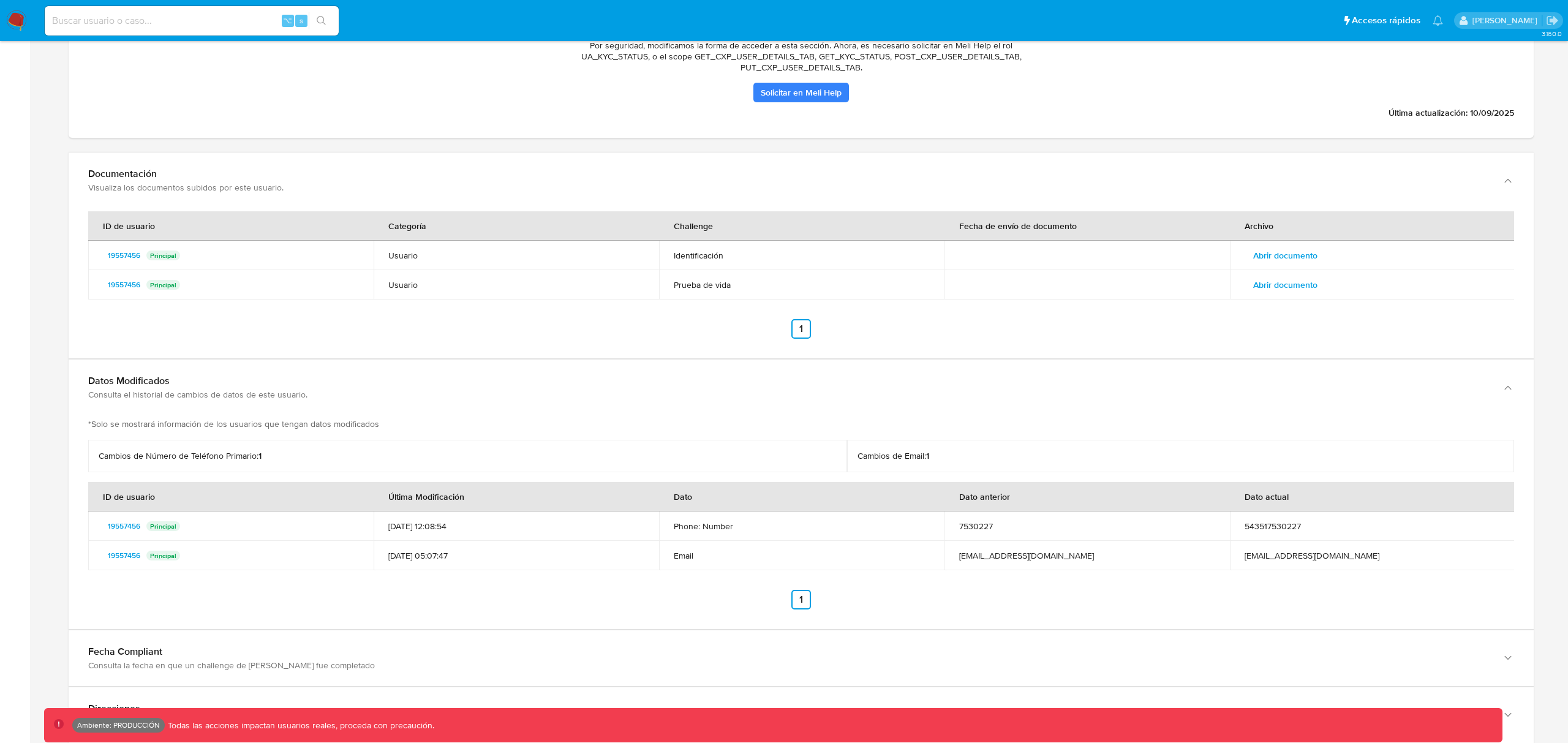
scroll to position [1474, 0]
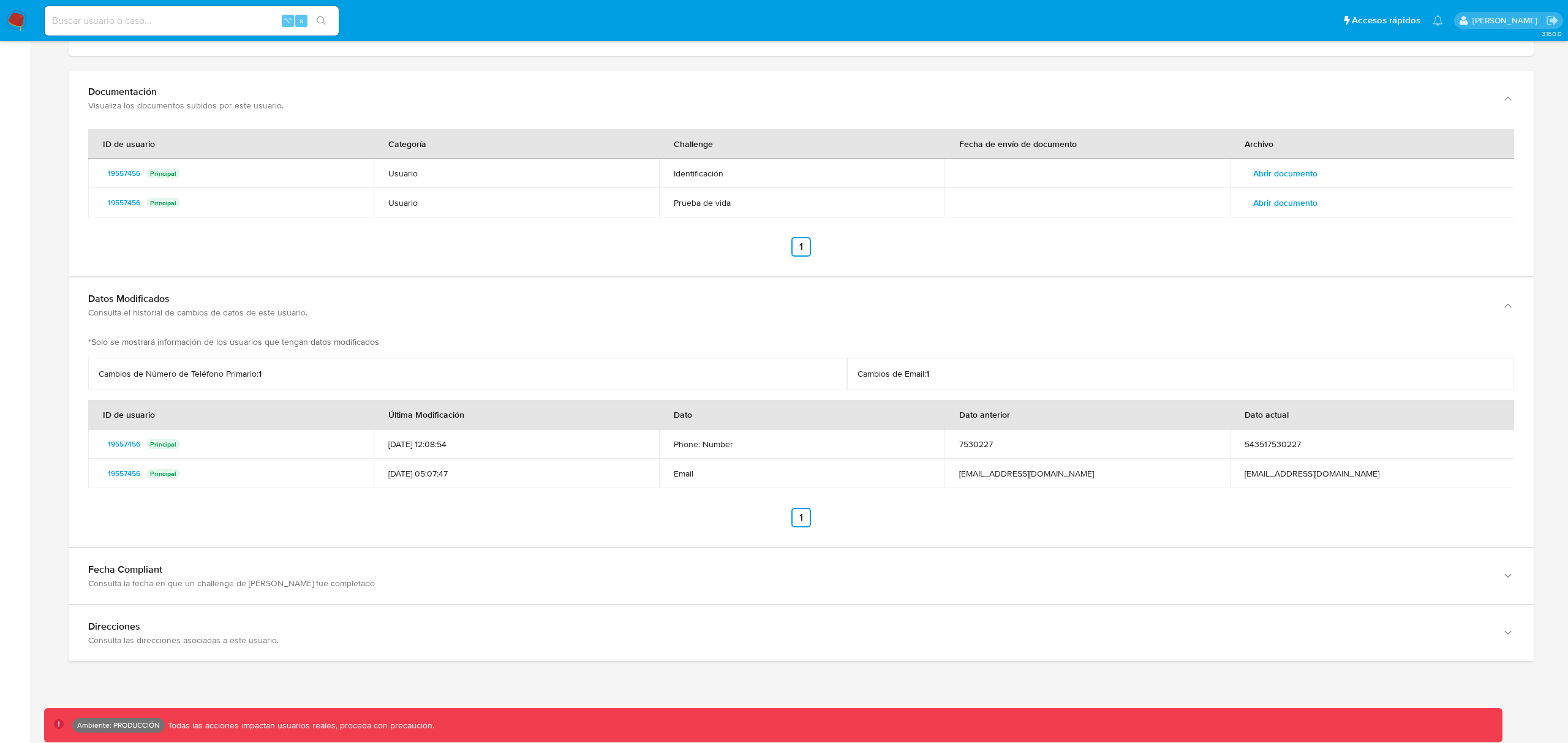
click at [1303, 207] on span "Abrir documento" at bounding box center [1285, 202] width 64 height 17
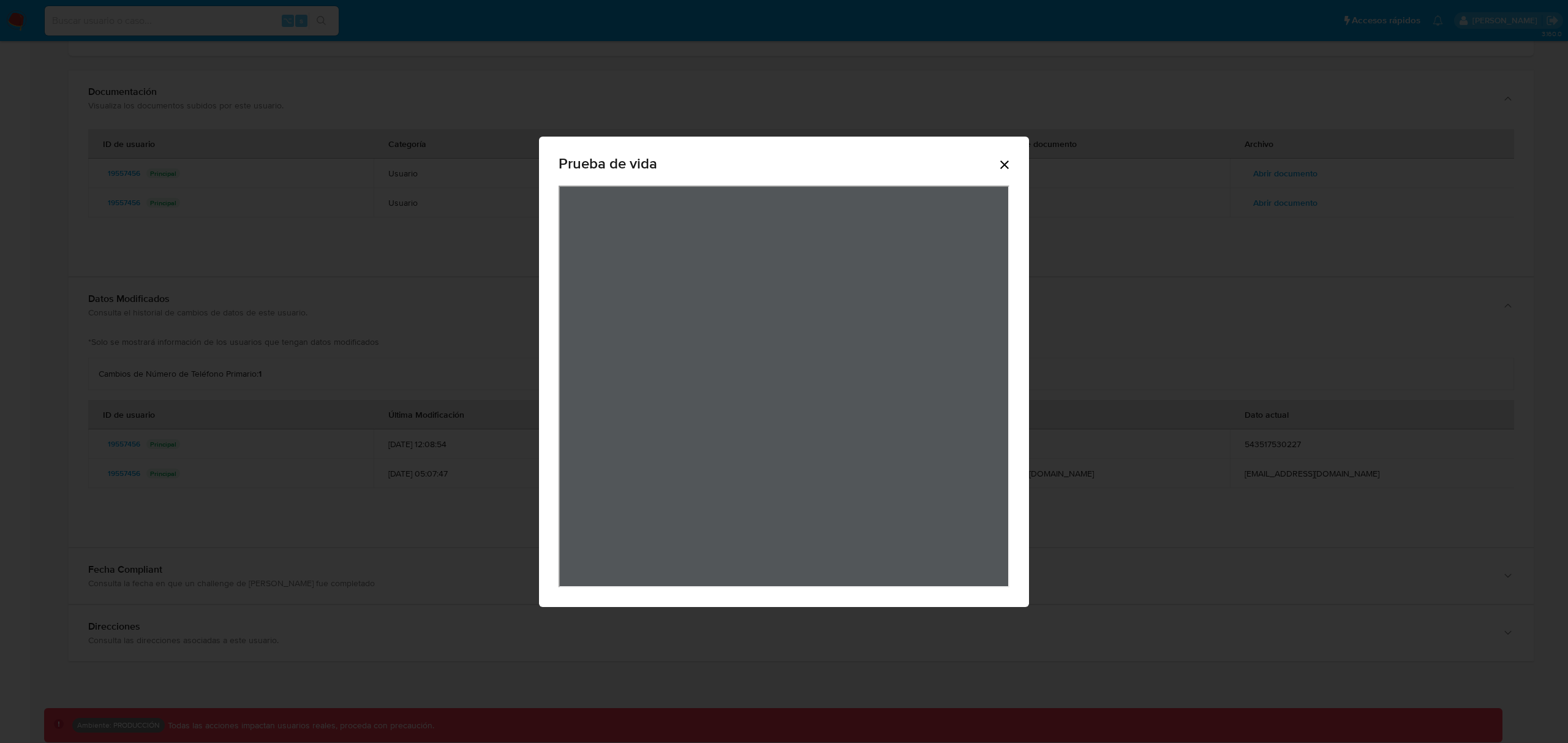
scroll to position [5, 0]
click at [998, 166] on icon "Cerrar" at bounding box center [1005, 165] width 15 height 15
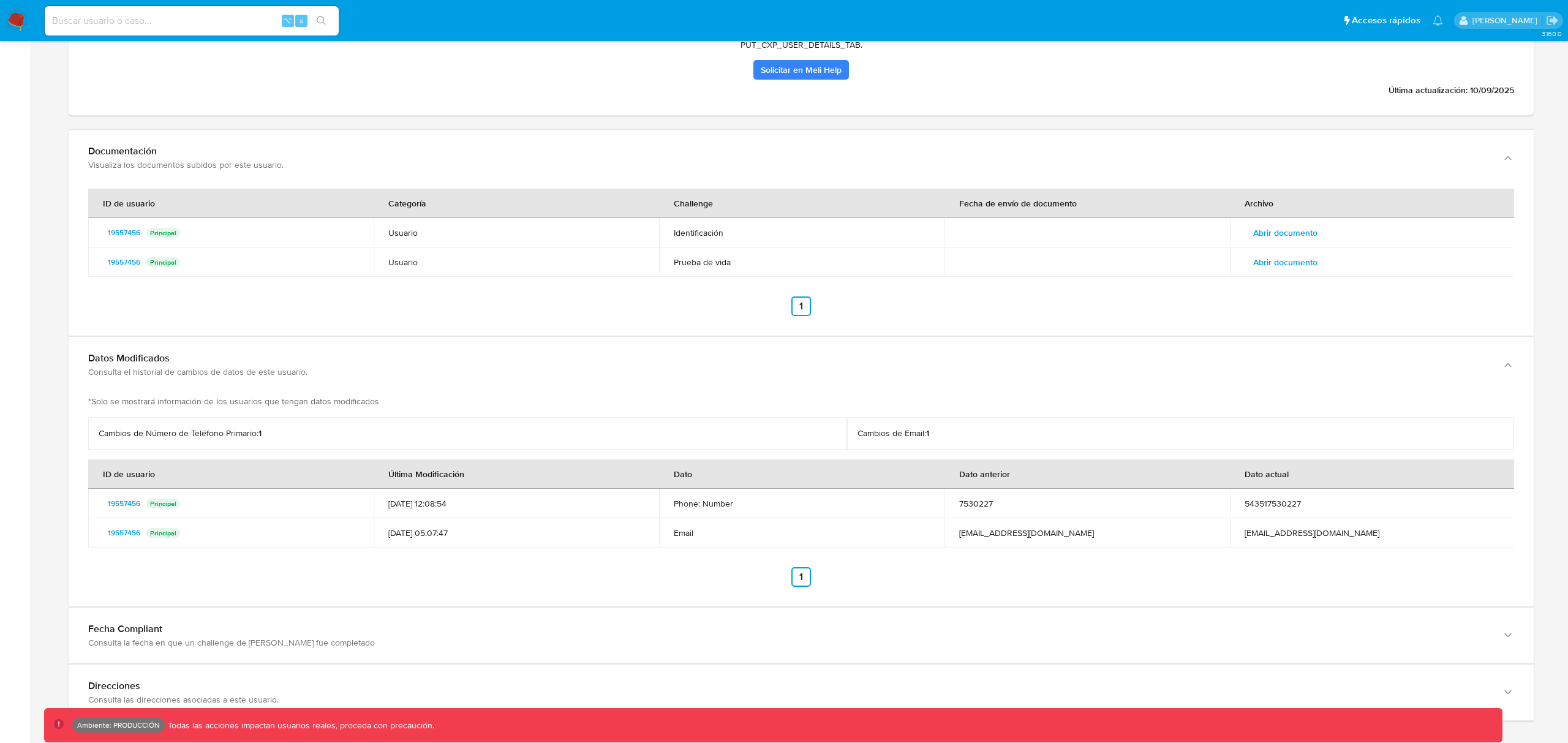
scroll to position [1413, 0]
